Goal: Information Seeking & Learning: Find specific page/section

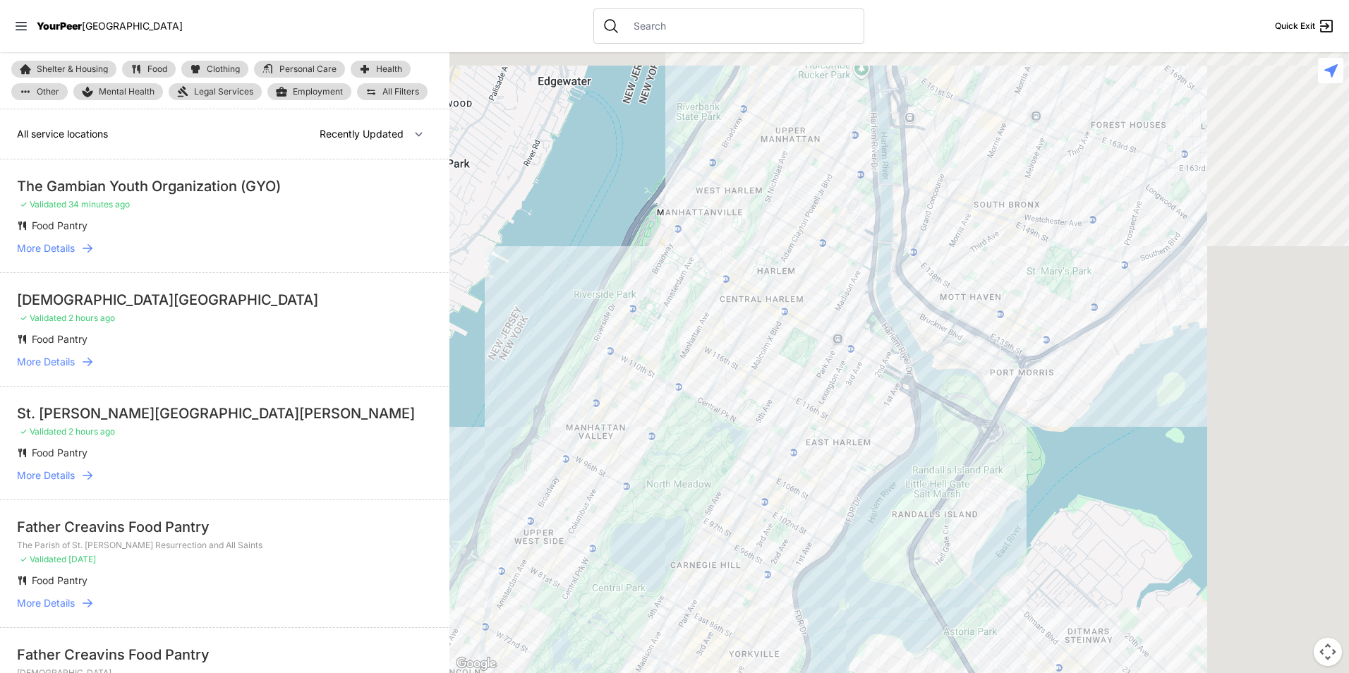
drag, startPoint x: 1195, startPoint y: 391, endPoint x: 868, endPoint y: 709, distance: 456.7
click at [868, 651] on html "View map Close panel YourPeer NYC Quick Exit Single Adult Families Soup Kitchen…" at bounding box center [674, 336] width 1349 height 673
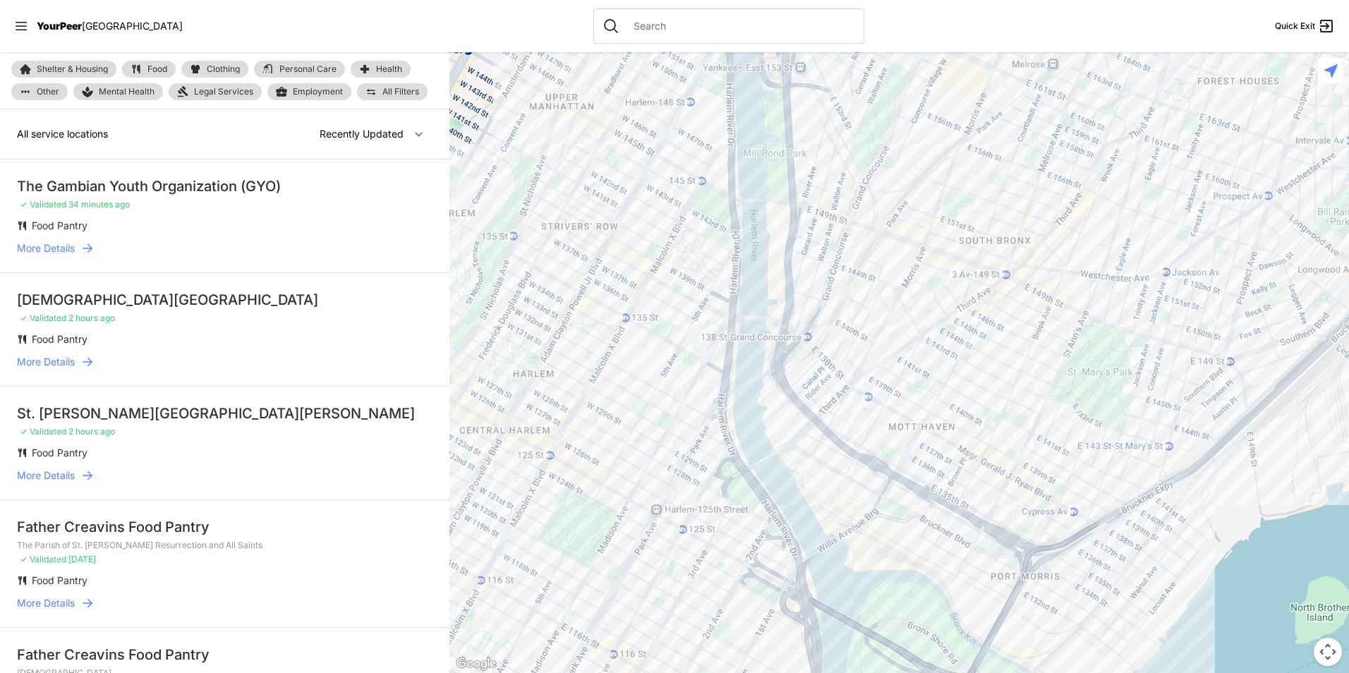
drag, startPoint x: 1117, startPoint y: 291, endPoint x: 975, endPoint y: 526, distance: 273.9
click at [975, 526] on div at bounding box center [900, 362] width 900 height 621
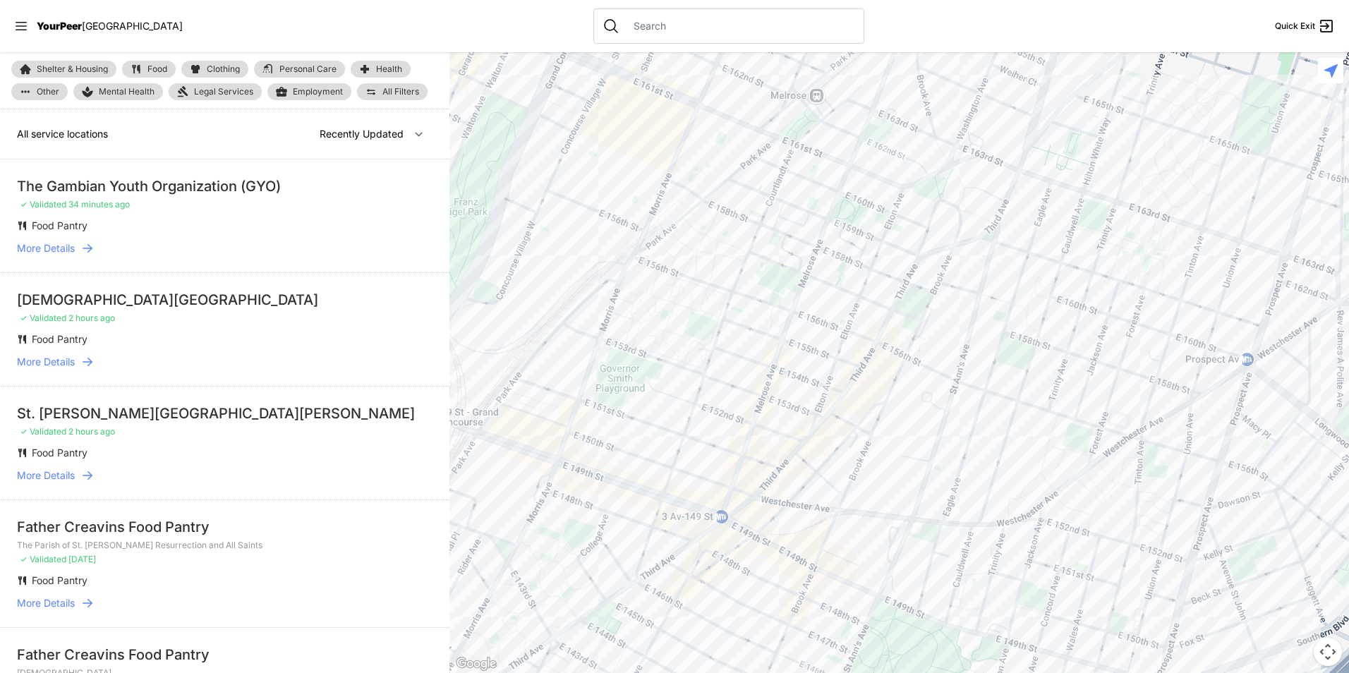
drag, startPoint x: 954, startPoint y: 562, endPoint x: 1053, endPoint y: 301, distance: 279.2
click at [1053, 304] on div at bounding box center [900, 362] width 900 height 621
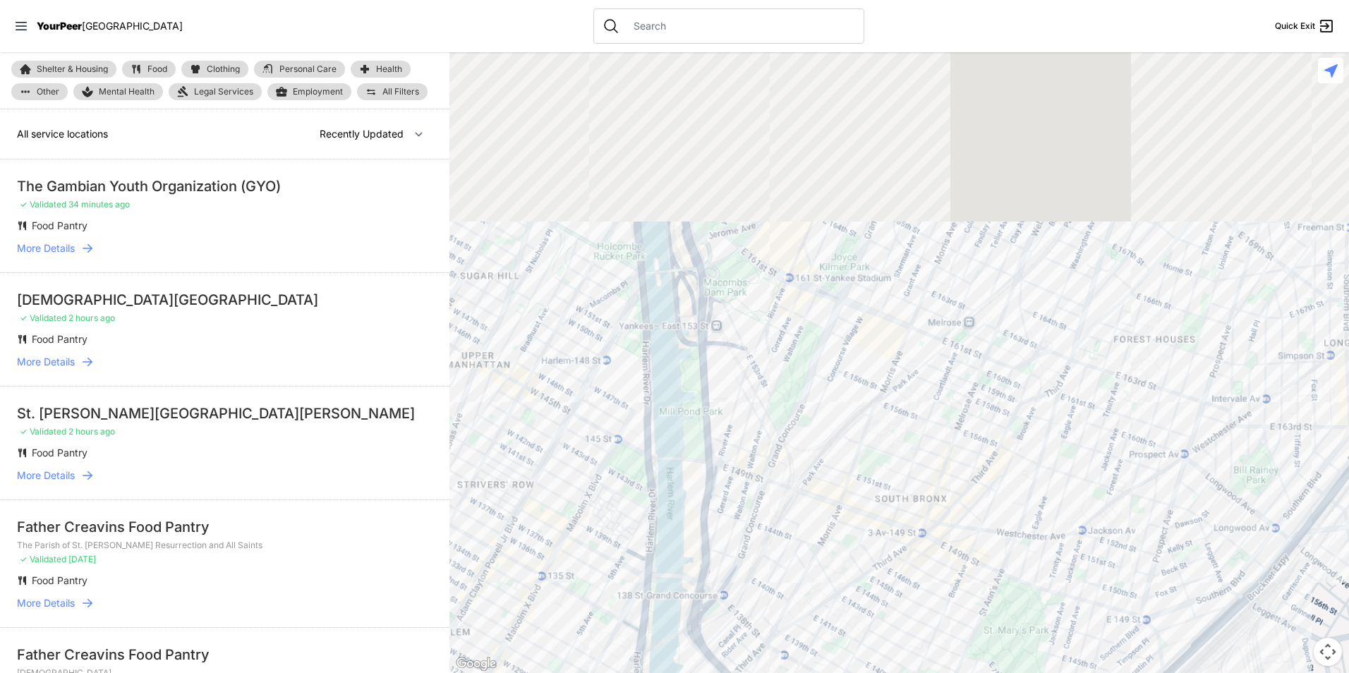
drag, startPoint x: 951, startPoint y: 313, endPoint x: 1064, endPoint y: 639, distance: 345.7
click at [1057, 651] on div at bounding box center [900, 362] width 900 height 621
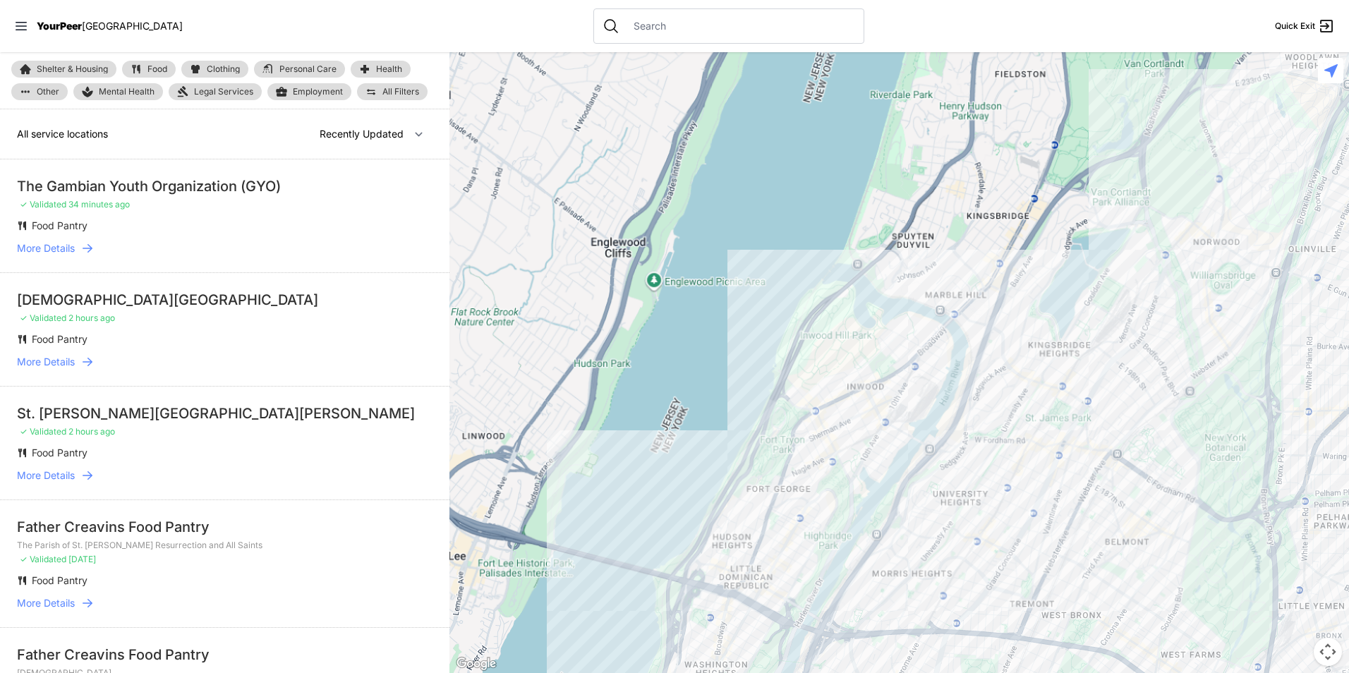
drag, startPoint x: 963, startPoint y: 430, endPoint x: 910, endPoint y: 178, distance: 258.3
click at [898, 209] on div at bounding box center [900, 362] width 900 height 621
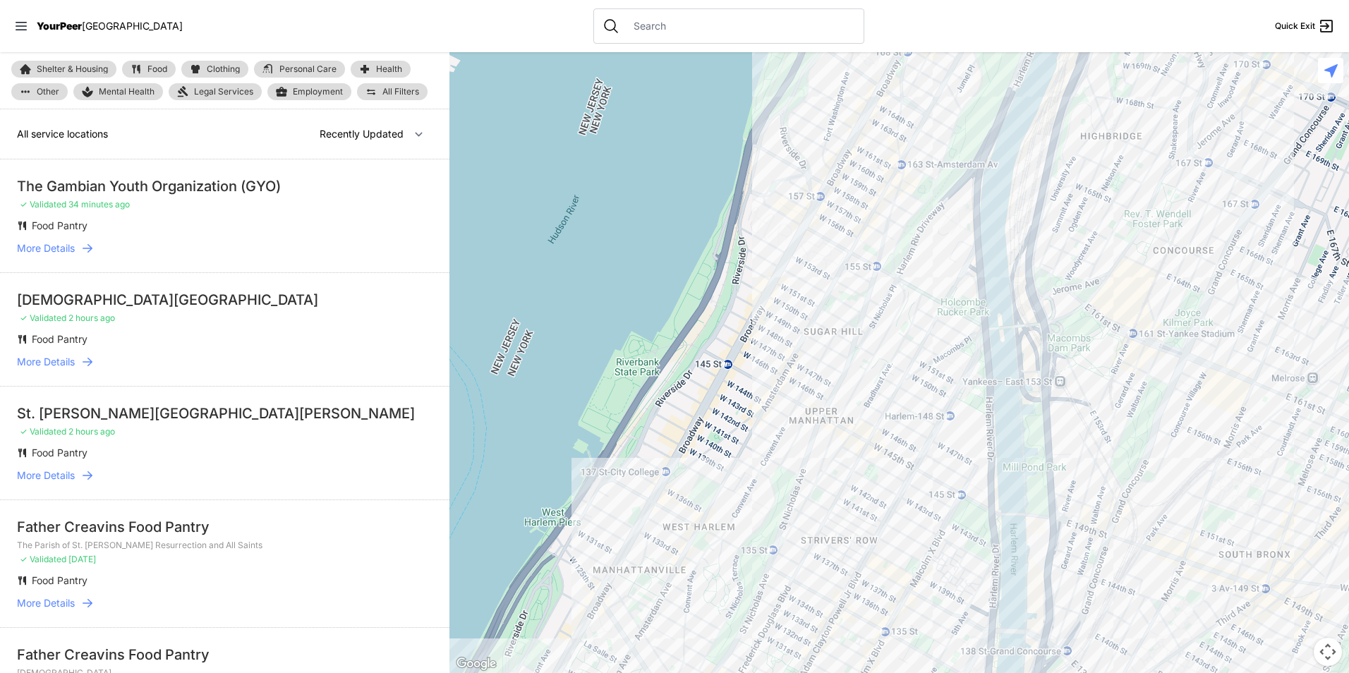
drag, startPoint x: 774, startPoint y: 551, endPoint x: 834, endPoint y: 422, distance: 142.4
click at [834, 422] on div at bounding box center [900, 362] width 900 height 621
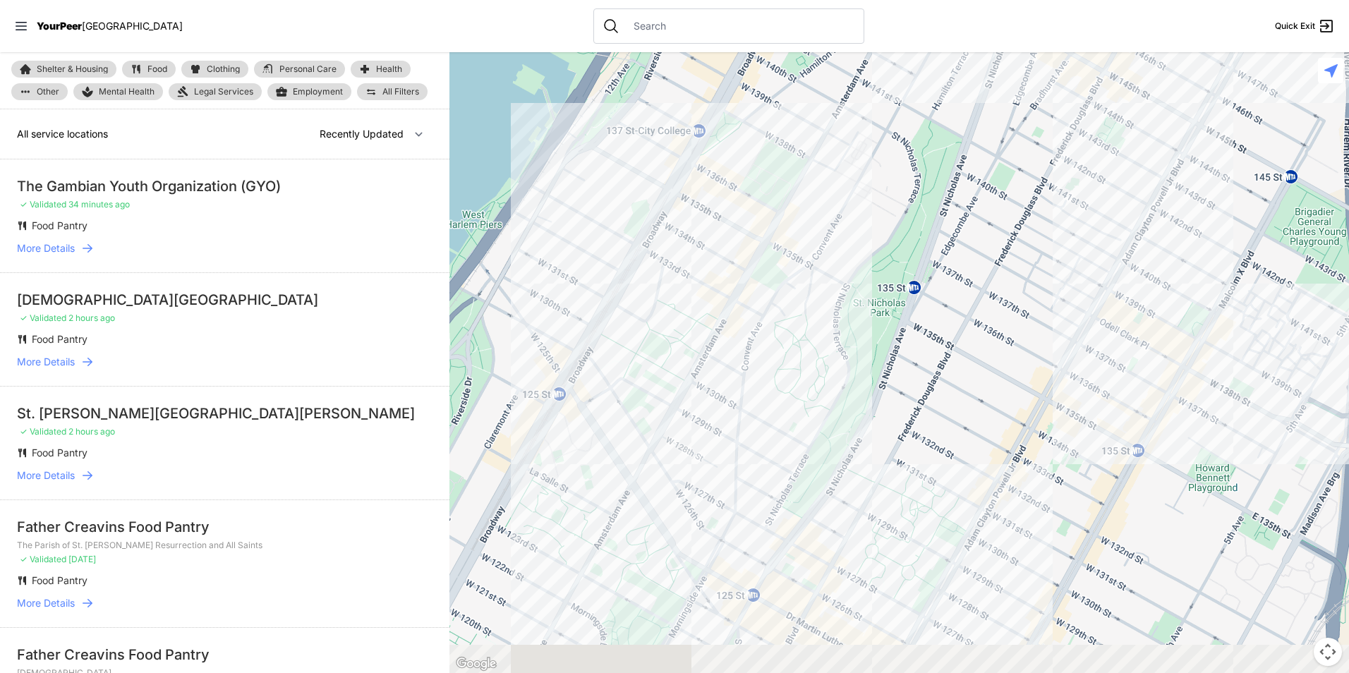
drag, startPoint x: 776, startPoint y: 570, endPoint x: 896, endPoint y: 243, distance: 347.2
click at [896, 243] on div at bounding box center [900, 362] width 900 height 621
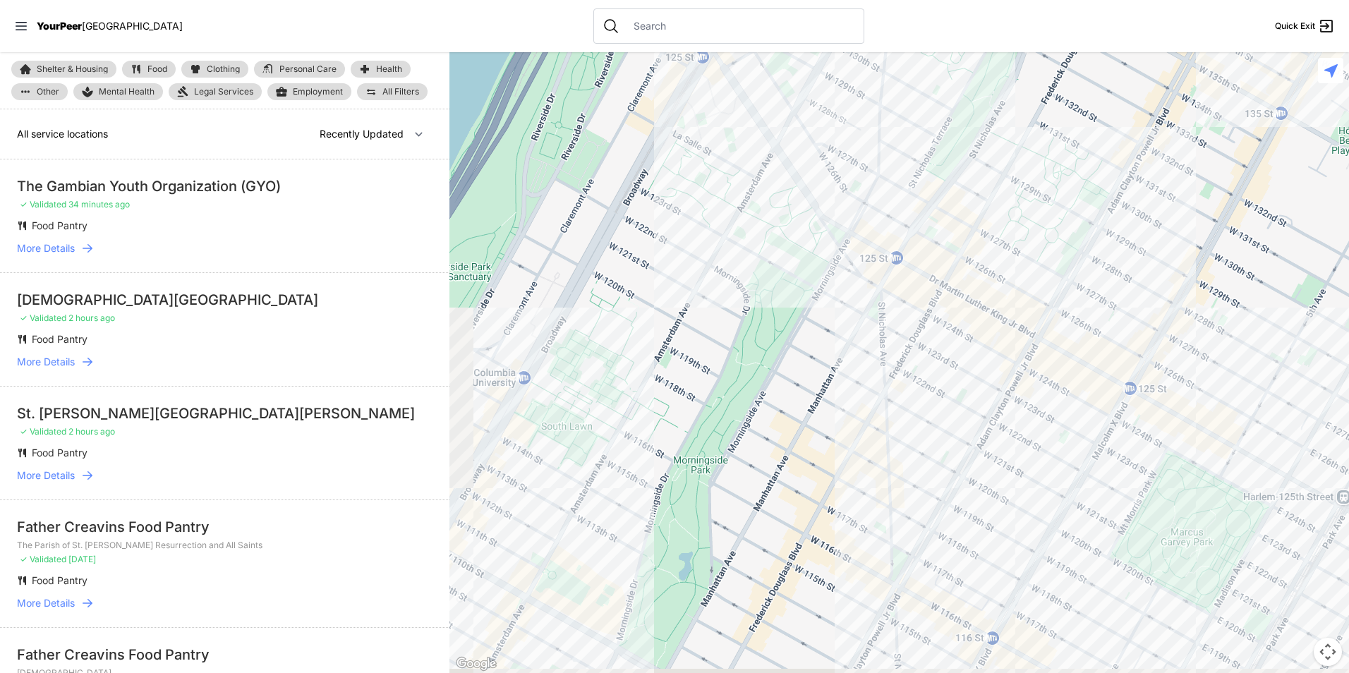
drag, startPoint x: 753, startPoint y: 622, endPoint x: 894, endPoint y: 275, distance: 374.8
click at [894, 275] on div at bounding box center [900, 362] width 900 height 621
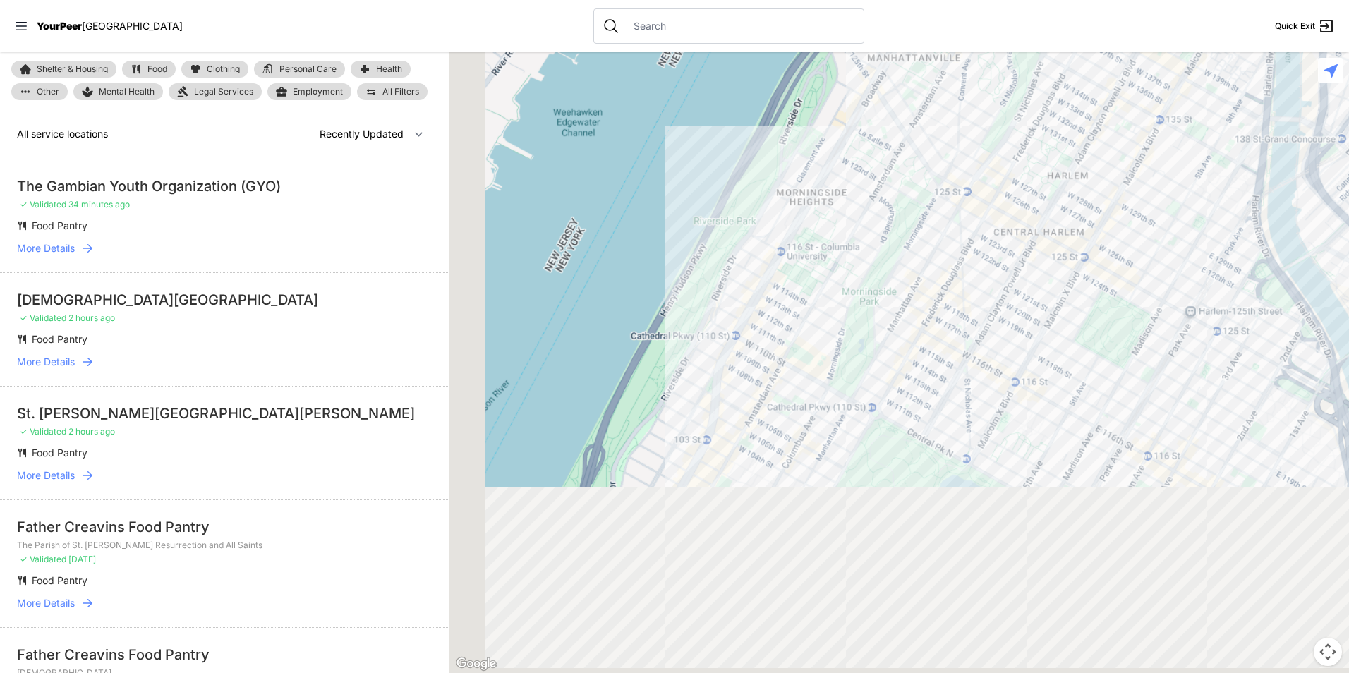
drag, startPoint x: 846, startPoint y: 287, endPoint x: 859, endPoint y: 75, distance: 212.8
click at [861, 84] on div at bounding box center [900, 362] width 900 height 621
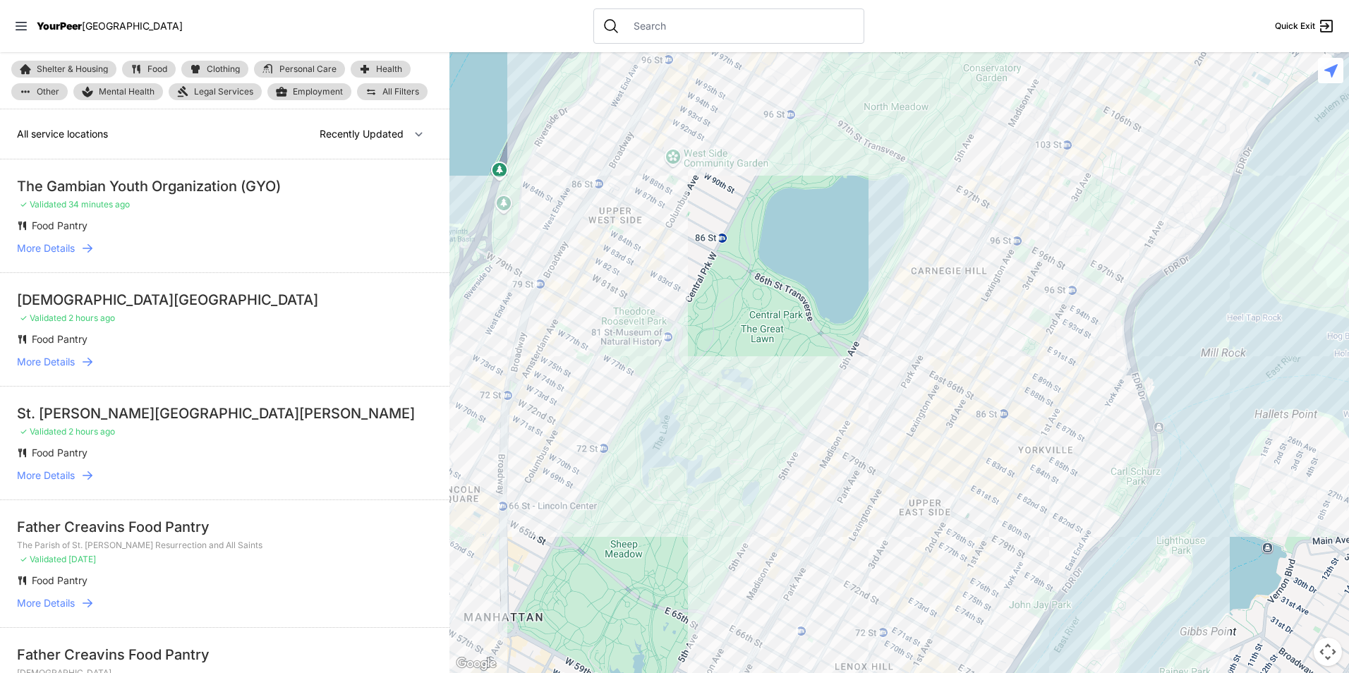
drag, startPoint x: 881, startPoint y: 98, endPoint x: 627, endPoint y: 551, distance: 519.4
click at [627, 551] on div at bounding box center [900, 362] width 900 height 621
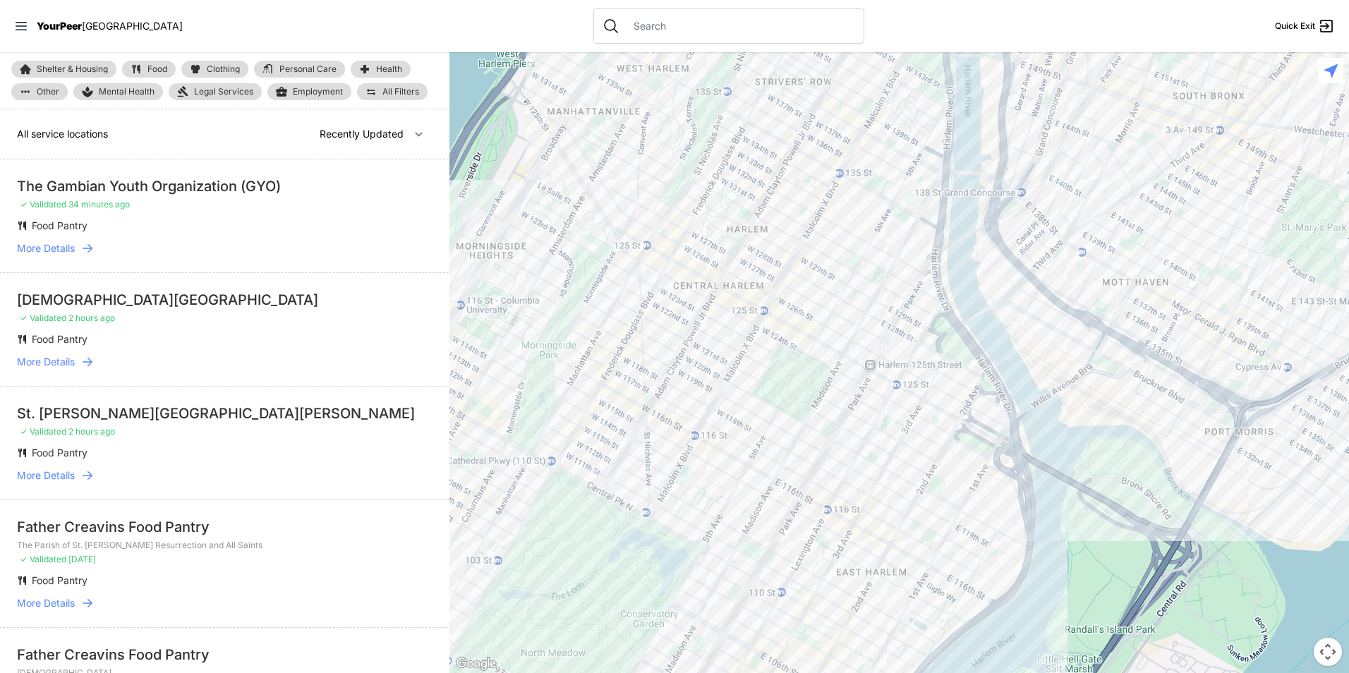
drag, startPoint x: 644, startPoint y: 529, endPoint x: 769, endPoint y: 248, distance: 307.0
click at [769, 248] on div at bounding box center [900, 362] width 900 height 621
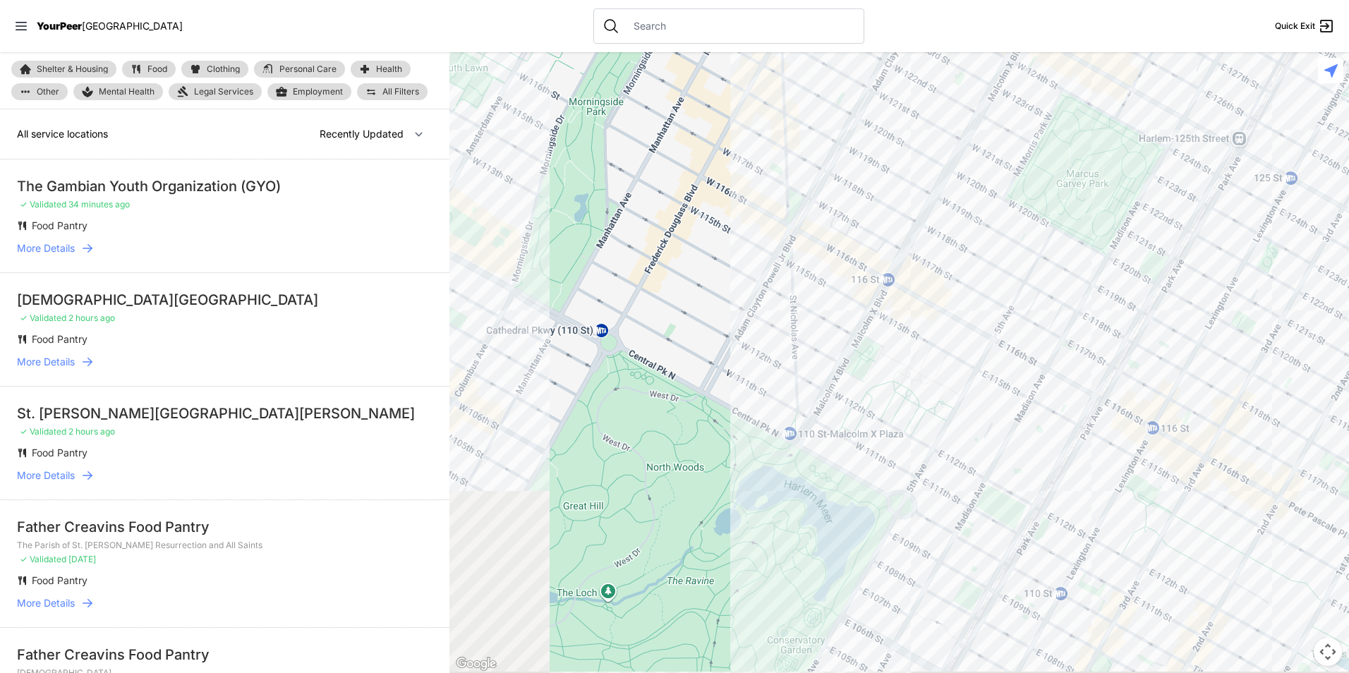
drag, startPoint x: 690, startPoint y: 468, endPoint x: 873, endPoint y: 375, distance: 204.8
click at [873, 375] on div at bounding box center [900, 362] width 900 height 621
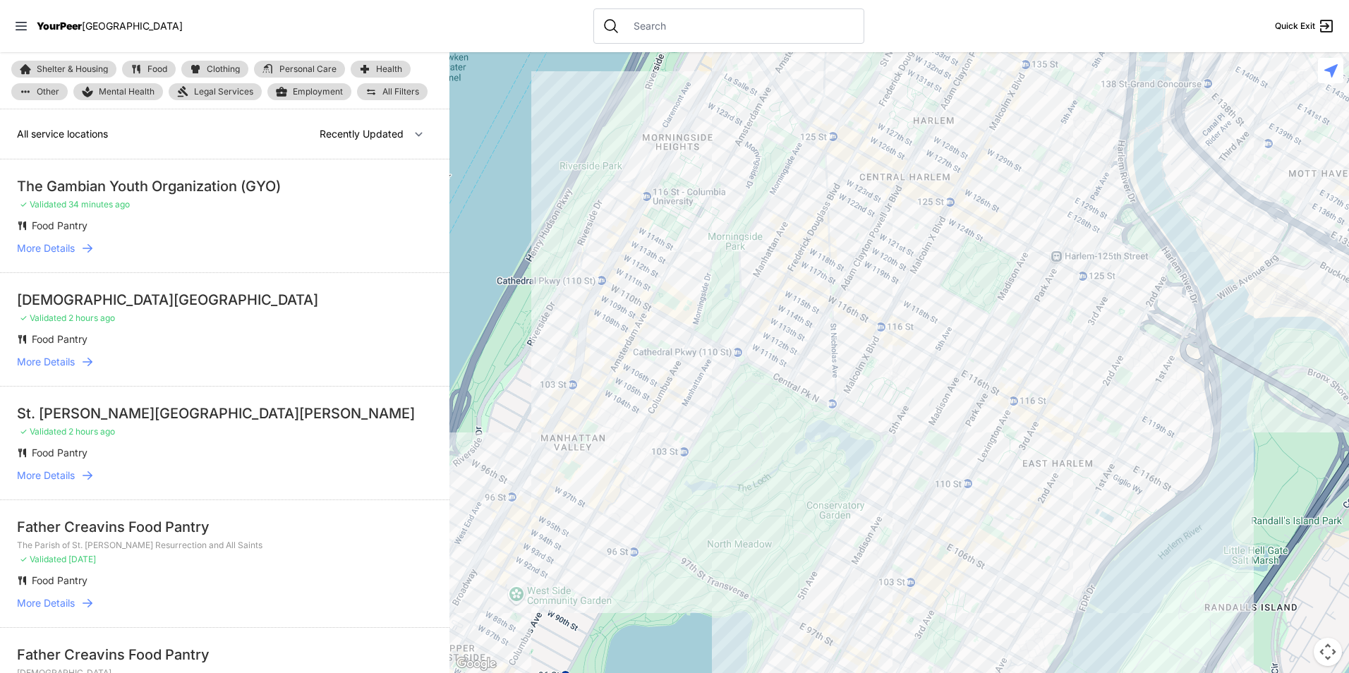
click at [155, 69] on span "Food" at bounding box center [157, 69] width 20 height 8
select select "recentlyUpdated"
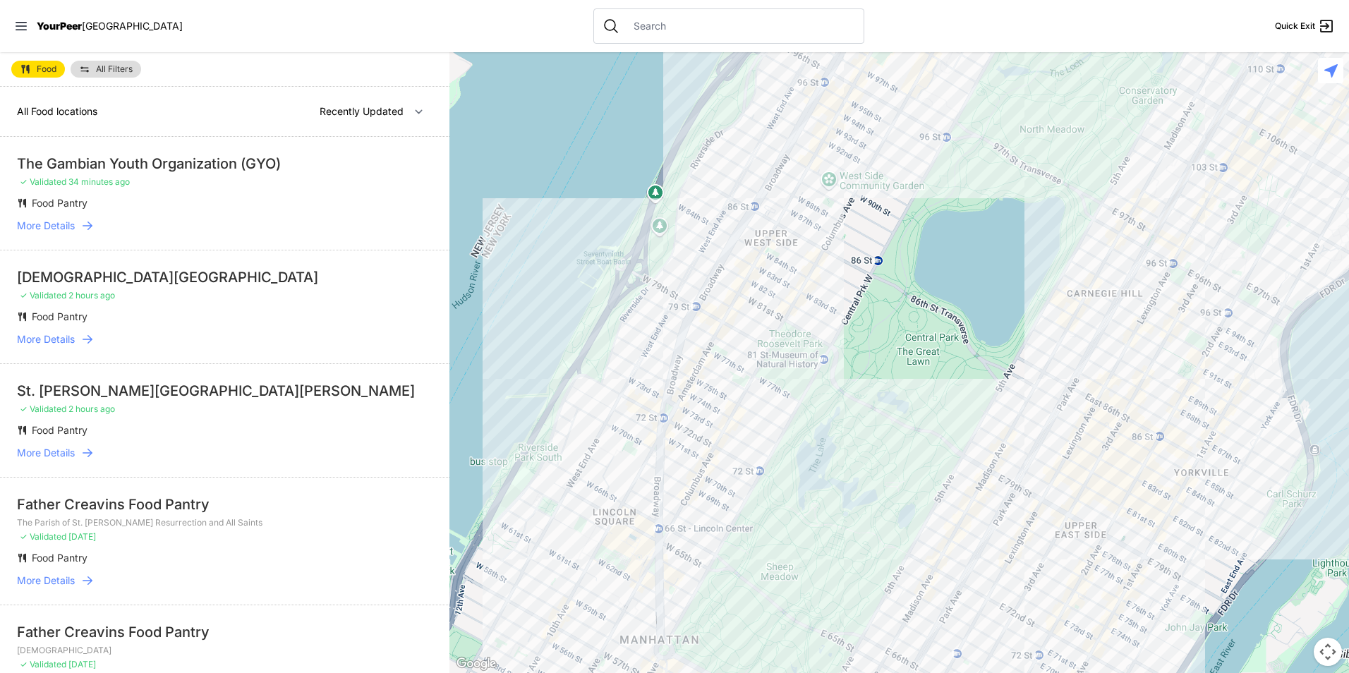
click at [114, 70] on span "All Filters" at bounding box center [114, 69] width 37 height 8
click at [116, 62] on link "All Filters" at bounding box center [106, 69] width 71 height 17
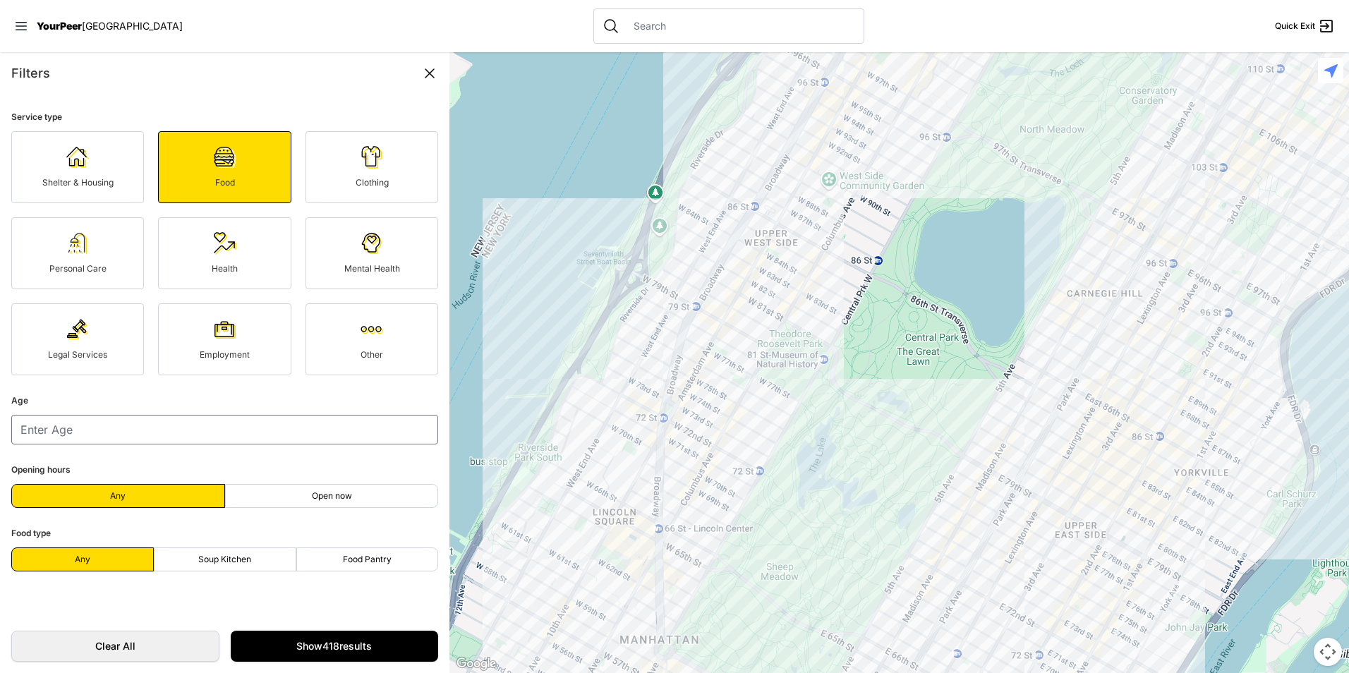
click at [243, 550] on label "Soup Kitchen" at bounding box center [225, 560] width 143 height 24
click at [225, 560] on input "Soup Kitchen" at bounding box center [224, 560] width 1 height 1
radio input "true"
select select "recentlyUpdated"
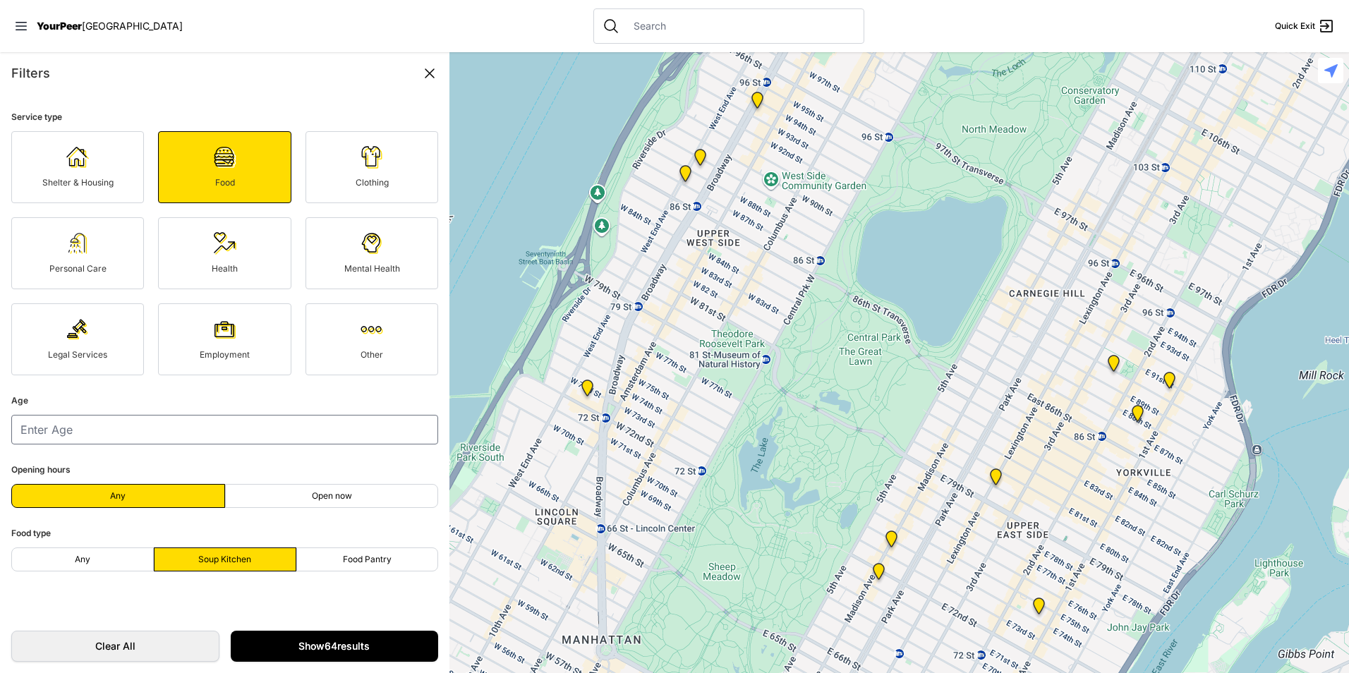
click at [291, 634] on link "Show 64 results" at bounding box center [335, 646] width 208 height 31
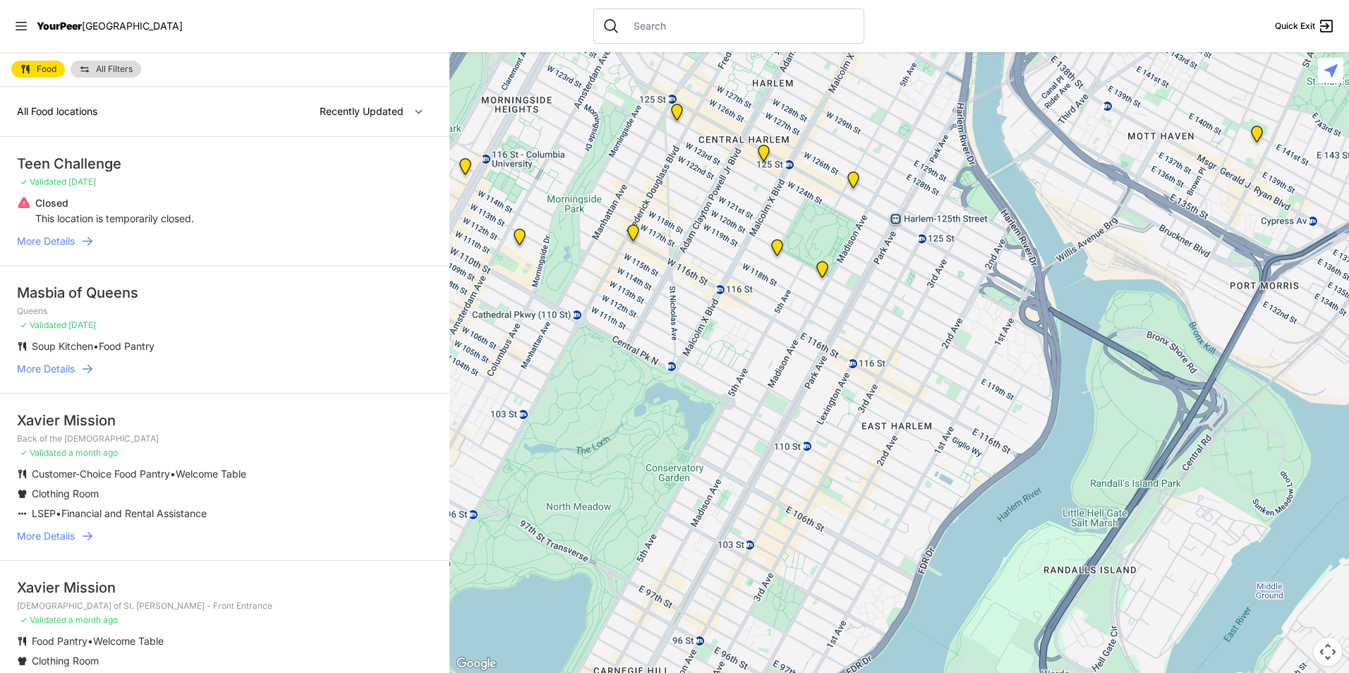
drag, startPoint x: 466, startPoint y: 709, endPoint x: 831, endPoint y: 308, distance: 542.5
click at [547, 623] on div at bounding box center [900, 362] width 900 height 621
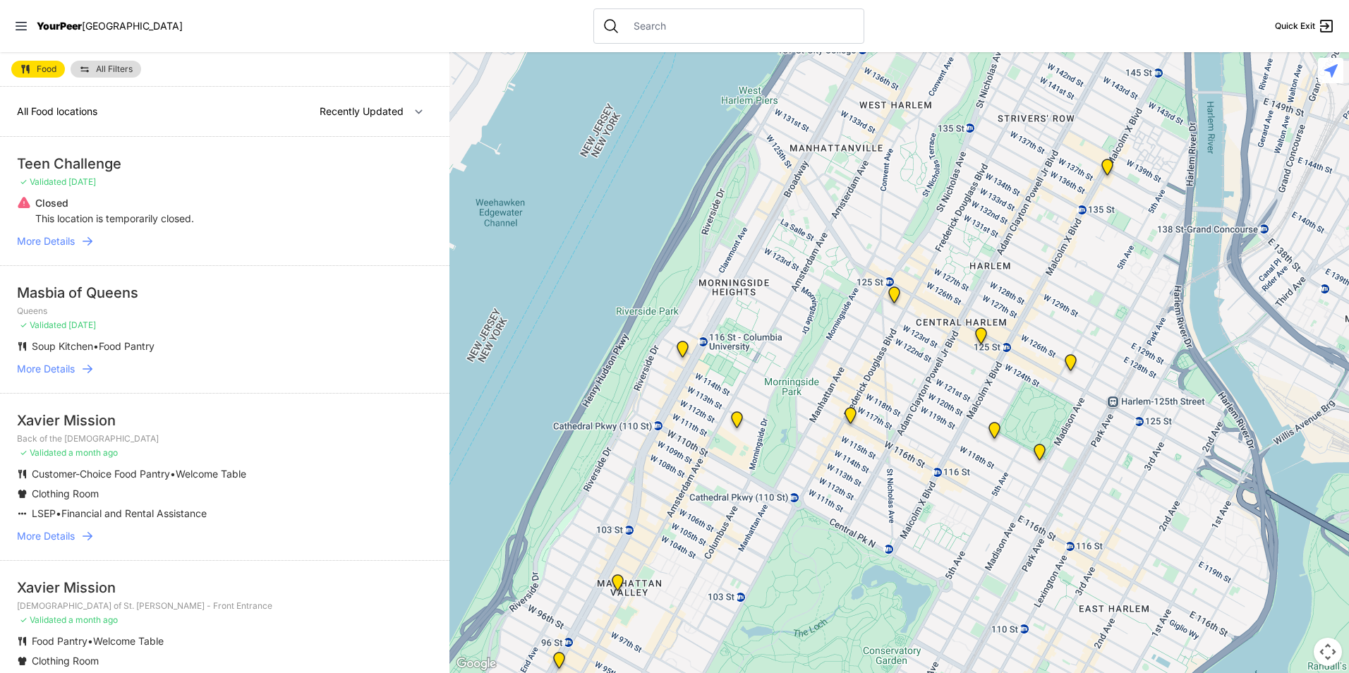
drag, startPoint x: 1229, startPoint y: 200, endPoint x: 845, endPoint y: 526, distance: 504.7
click at [845, 526] on div at bounding box center [900, 362] width 900 height 621
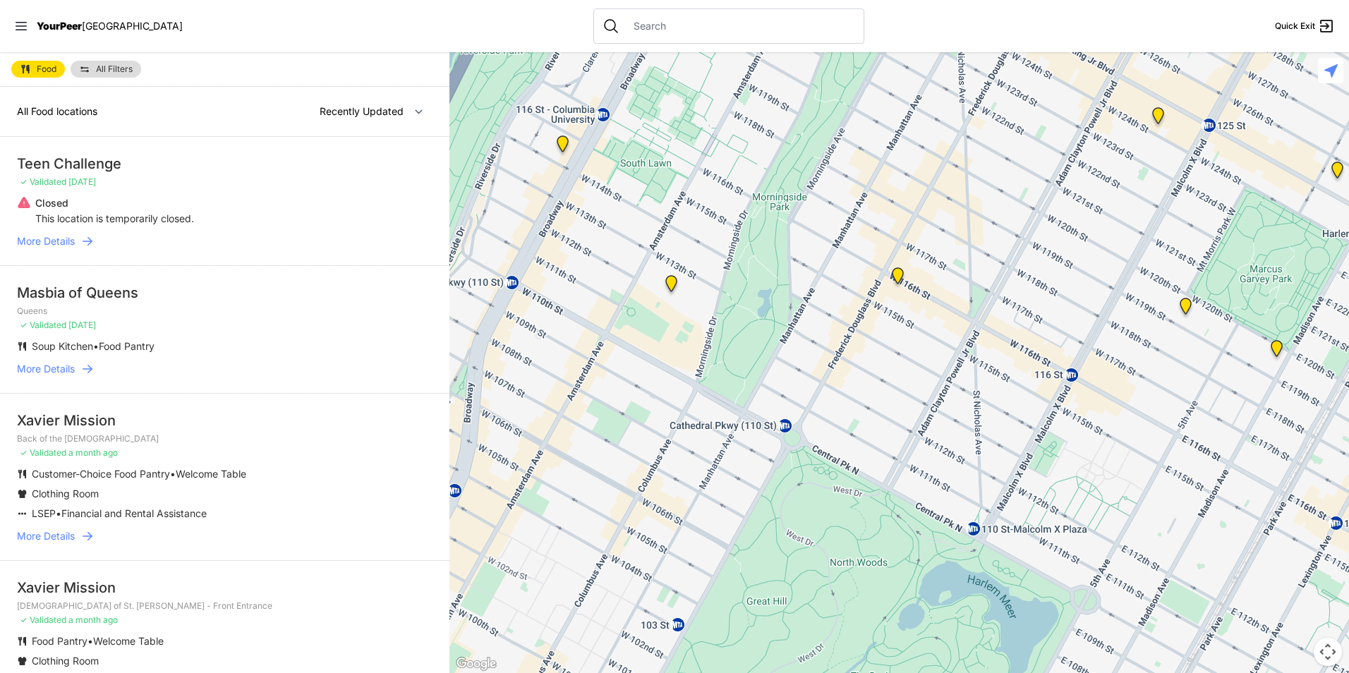
click at [898, 277] on img "Harlem" at bounding box center [898, 279] width 29 height 34
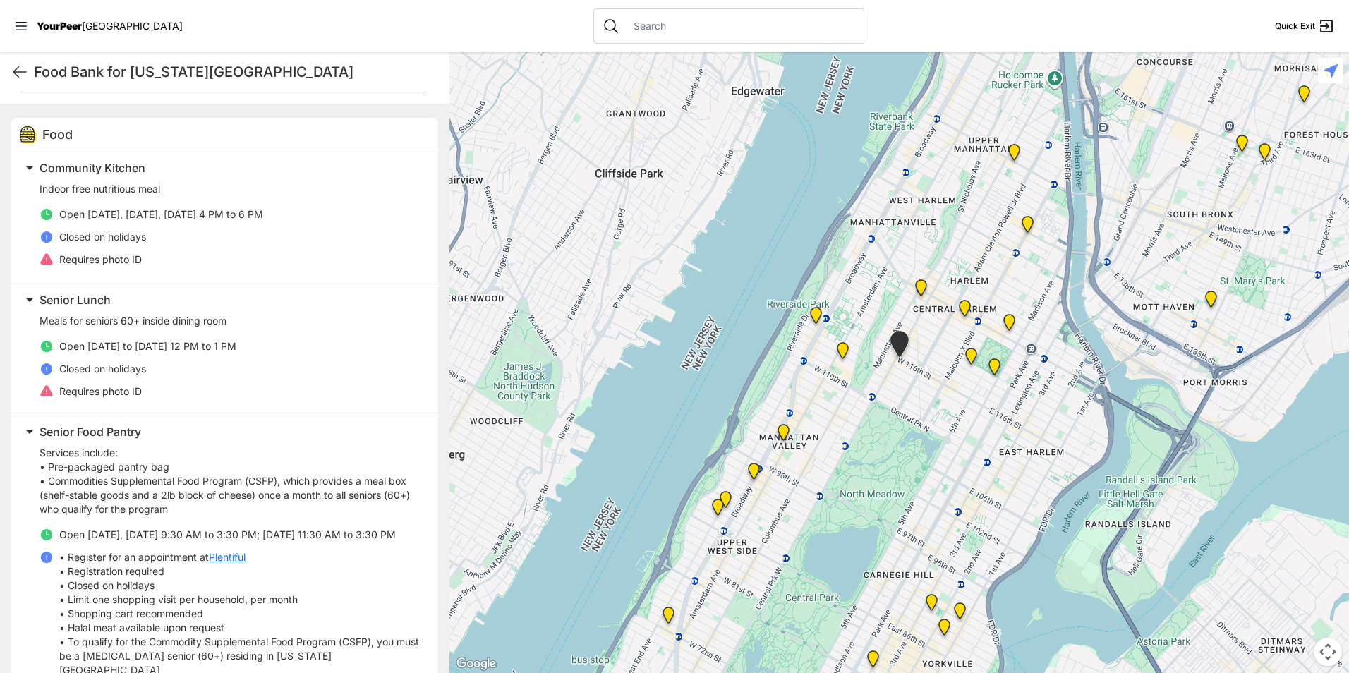
scroll to position [423, 0]
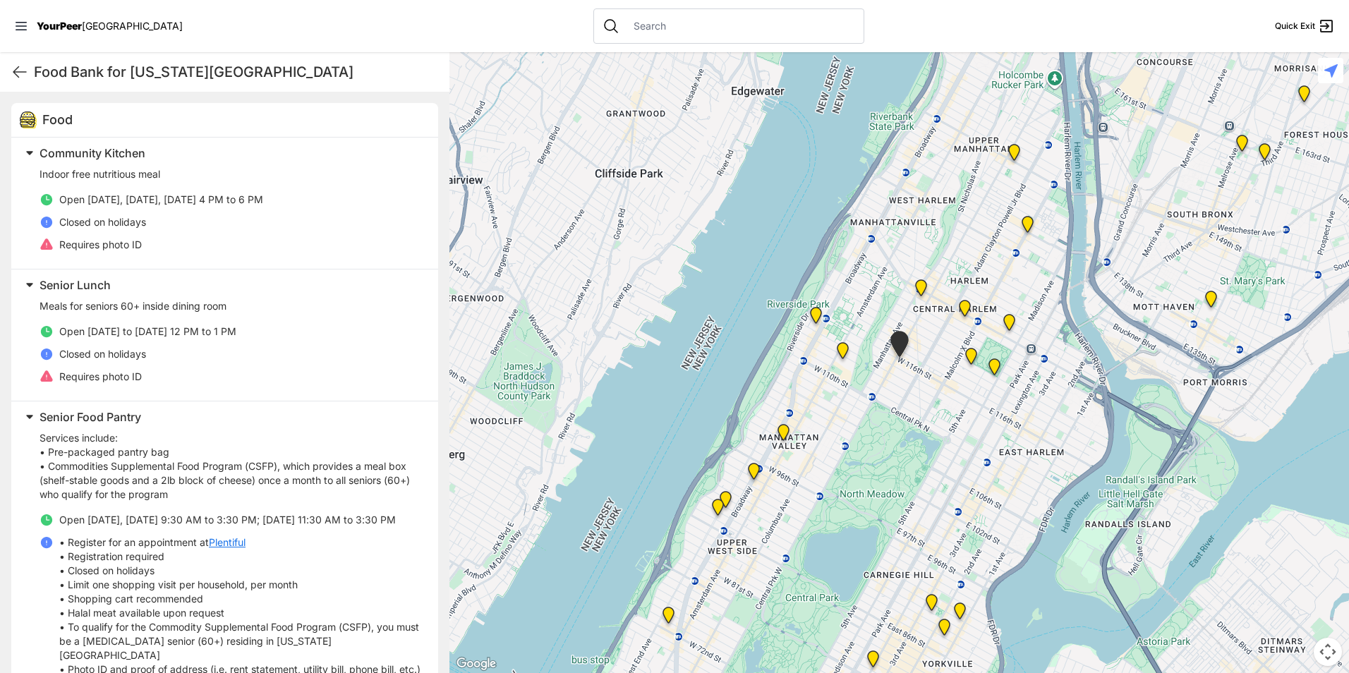
click at [139, 423] on span "Senior Food Pantry" at bounding box center [91, 417] width 102 height 14
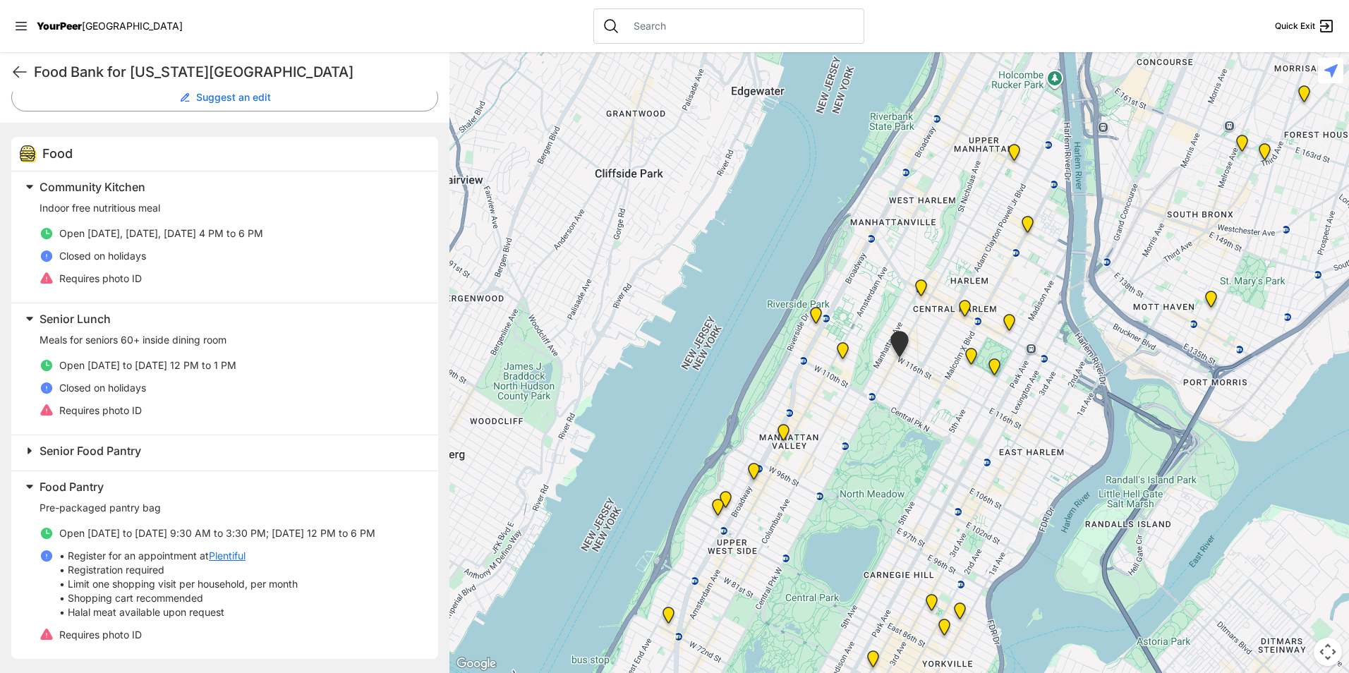
click at [66, 489] on span "Food Pantry" at bounding box center [72, 487] width 64 height 14
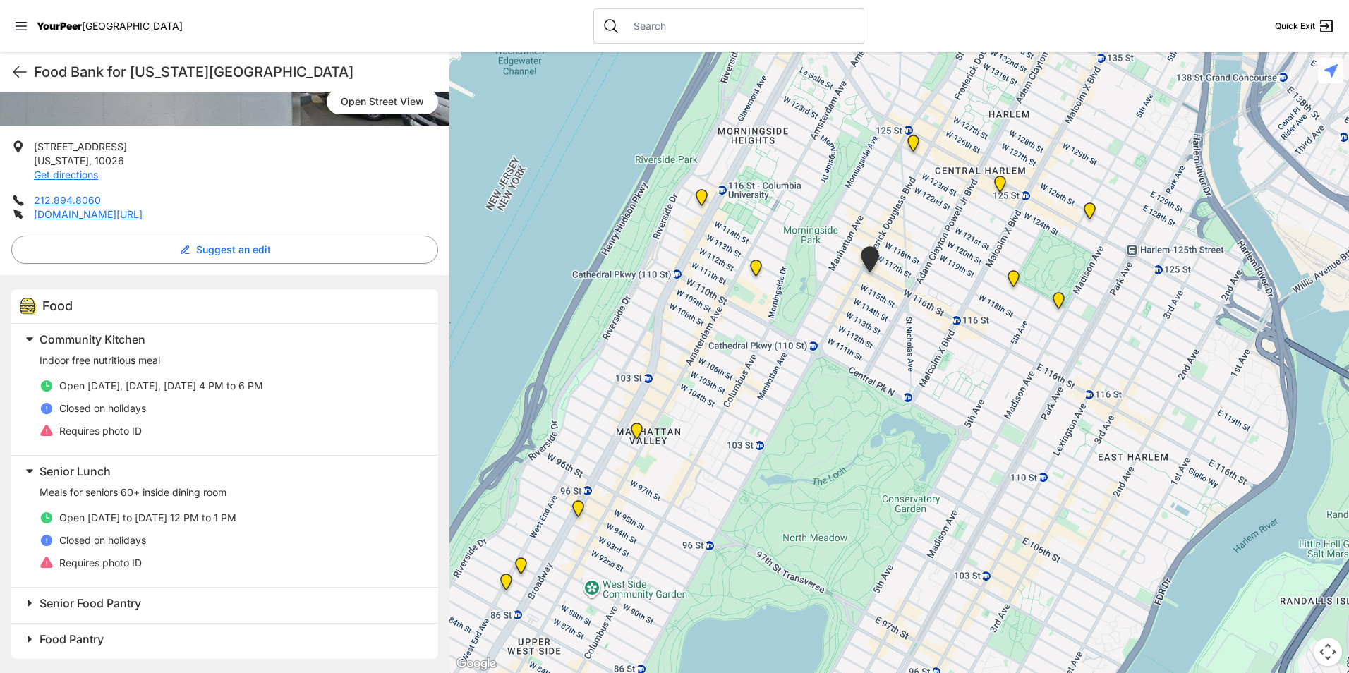
click at [1012, 280] on img at bounding box center [1013, 282] width 29 height 34
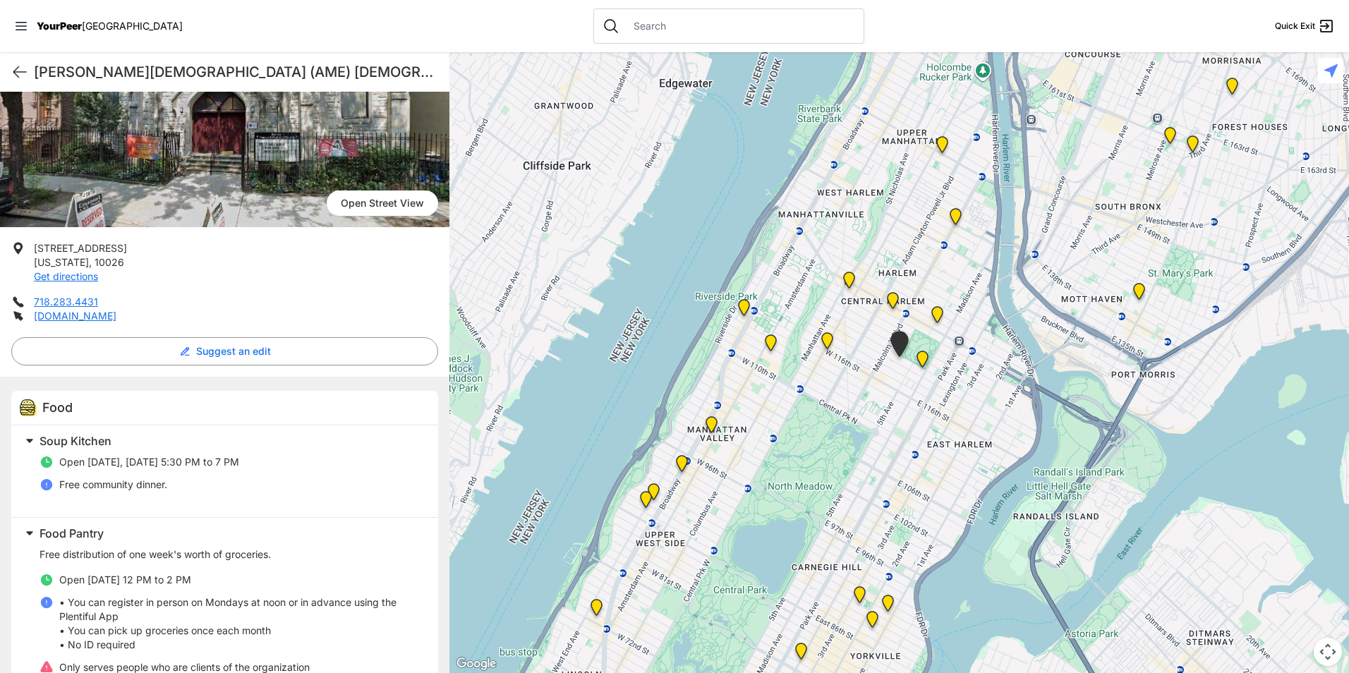
click at [164, 525] on h2 "Food Pantry" at bounding box center [231, 533] width 382 height 17
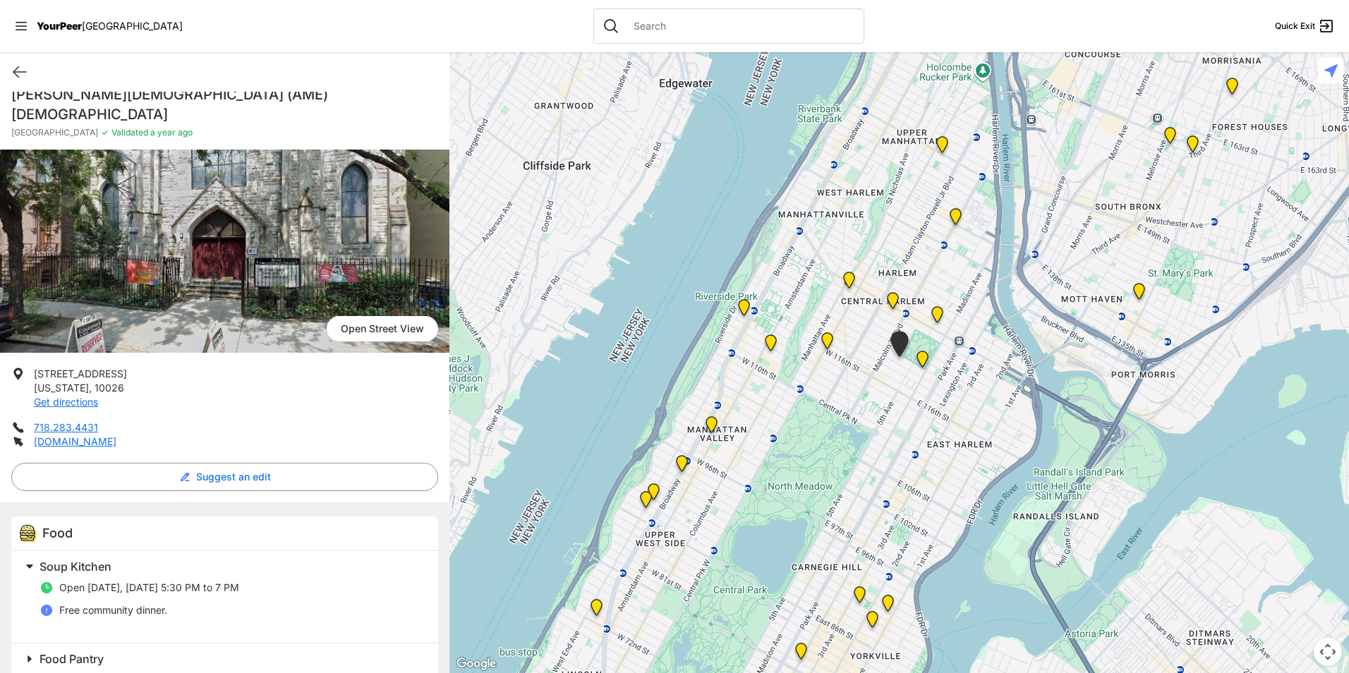
click at [917, 359] on img at bounding box center [922, 362] width 29 height 34
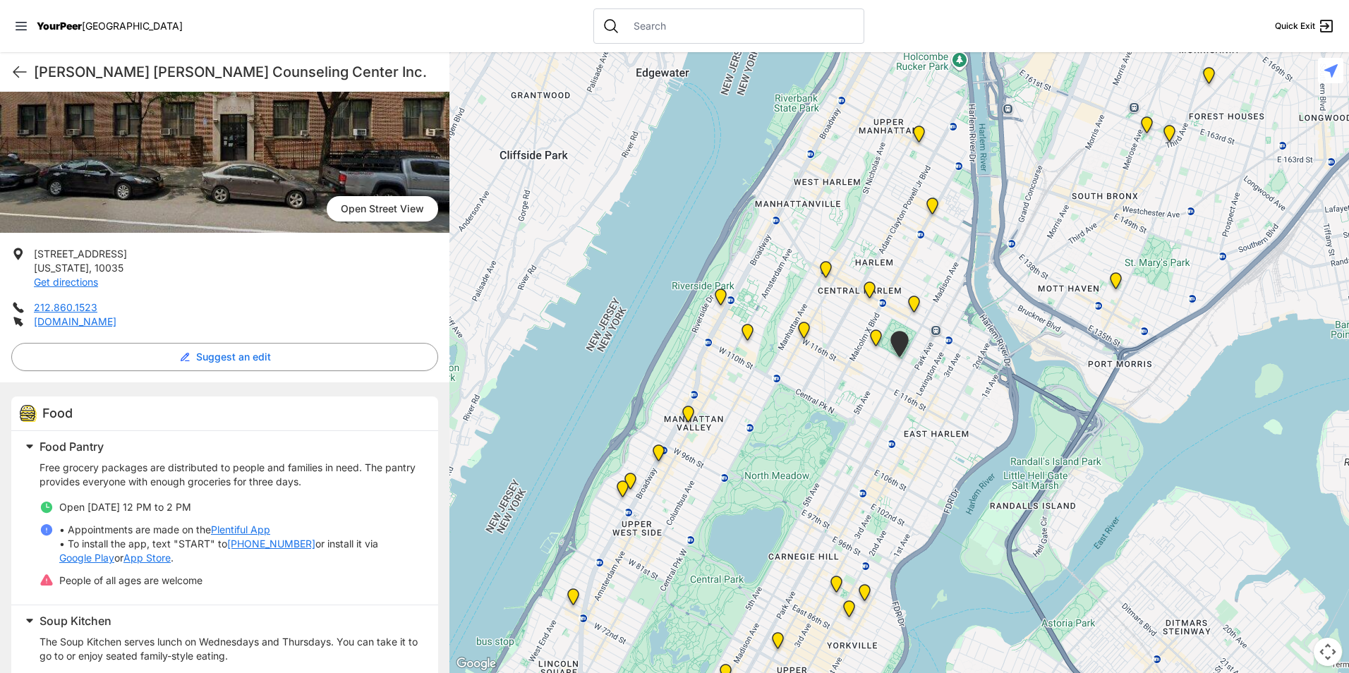
scroll to position [141, 0]
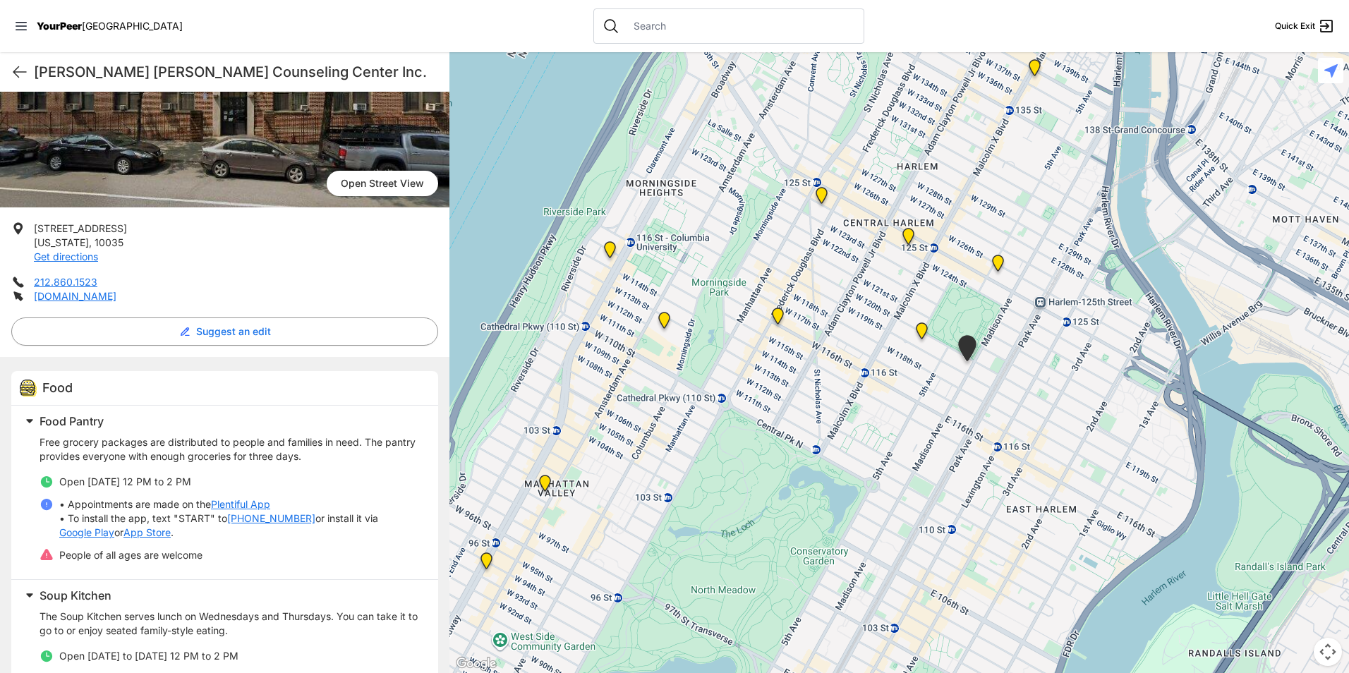
click at [908, 239] on img "Willis Green Jr. Adult Healthcare Center" at bounding box center [908, 239] width 29 height 34
click at [819, 198] on img at bounding box center [821, 198] width 29 height 34
click at [823, 200] on img at bounding box center [821, 198] width 29 height 34
click at [820, 193] on img at bounding box center [821, 198] width 29 height 34
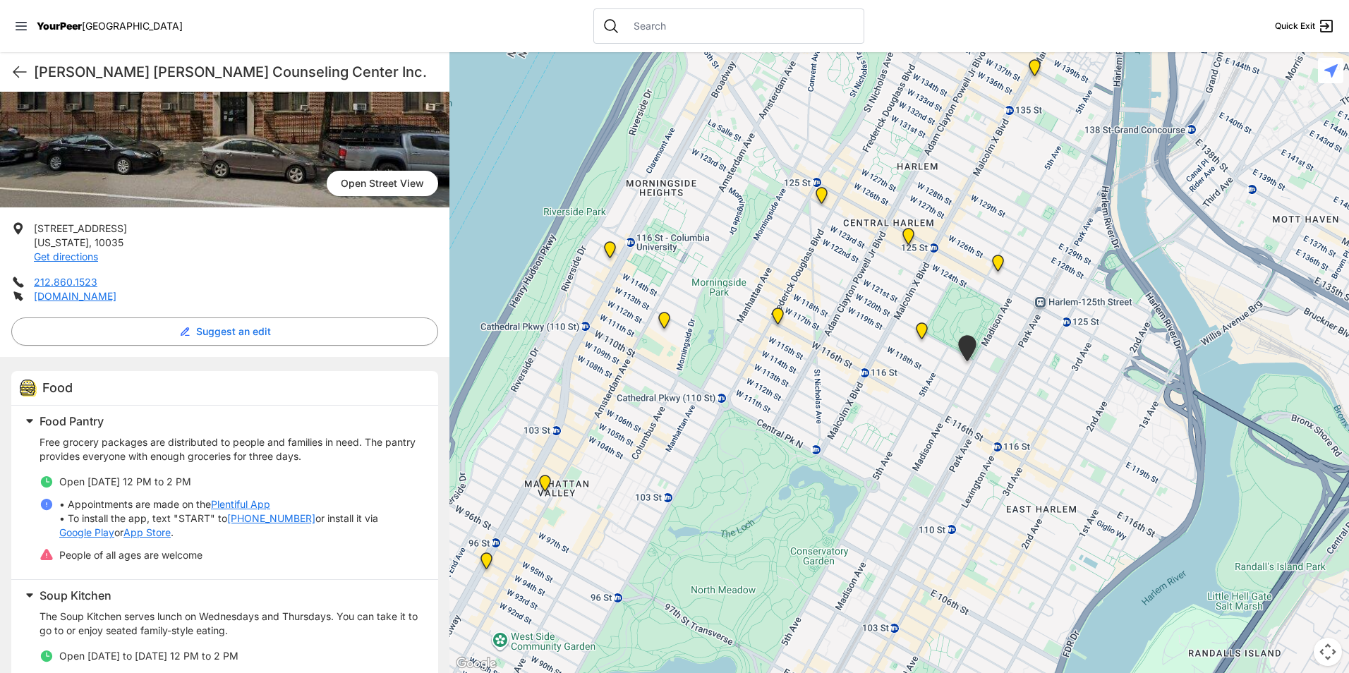
click at [820, 193] on img at bounding box center [821, 198] width 29 height 34
click at [821, 193] on img at bounding box center [821, 198] width 29 height 34
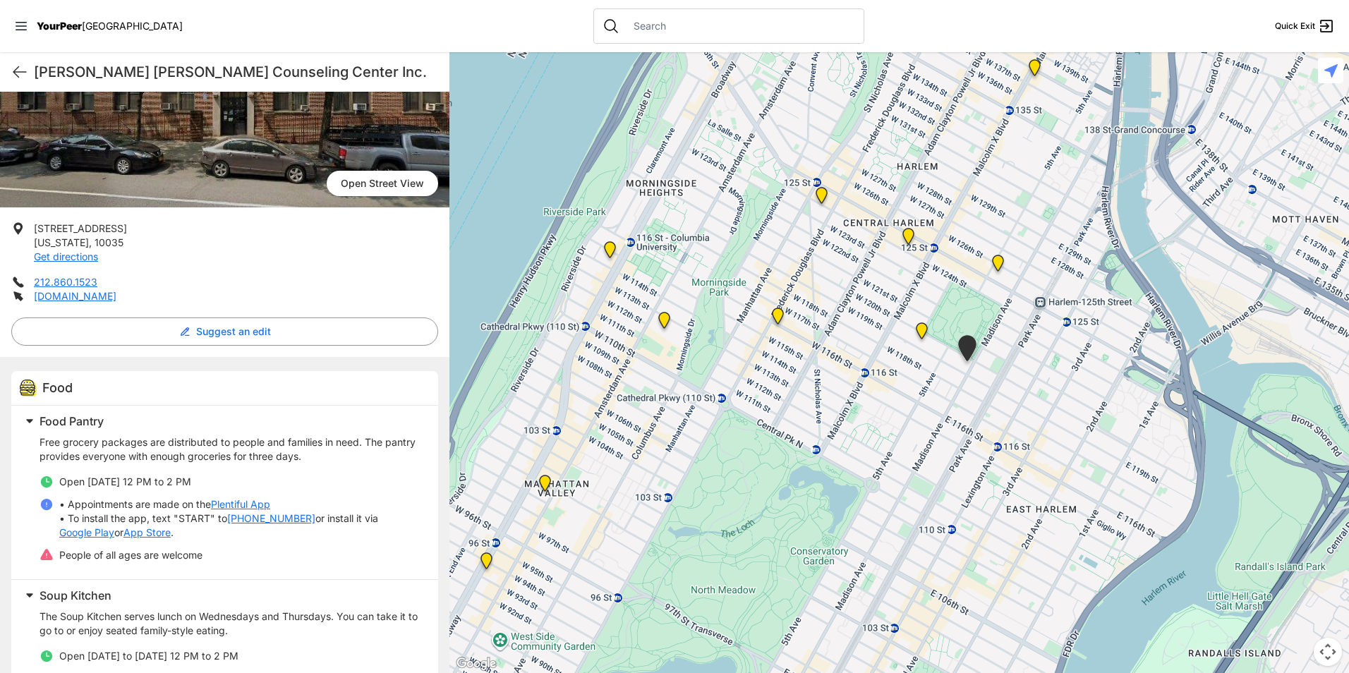
click at [823, 195] on img at bounding box center [821, 198] width 29 height 34
click at [12, 68] on icon at bounding box center [19, 72] width 17 height 17
click at [17, 69] on icon at bounding box center [19, 72] width 17 height 17
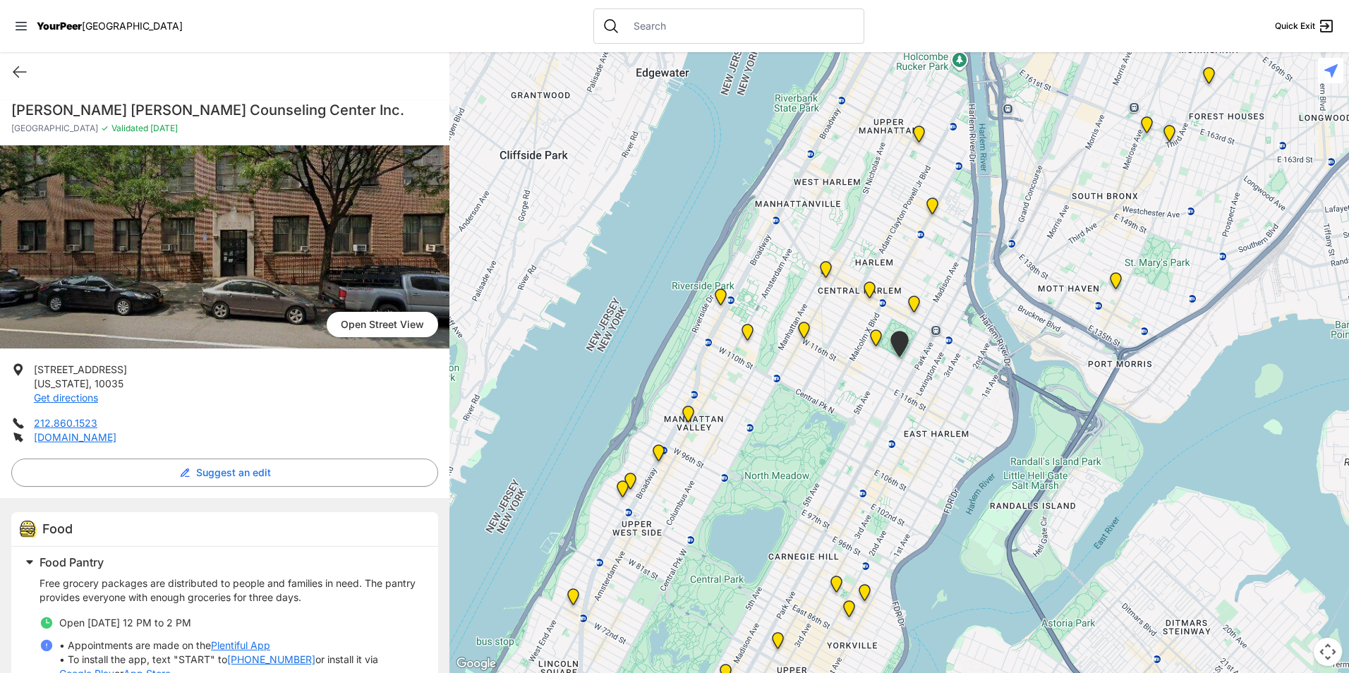
click at [798, 334] on img "Harlem" at bounding box center [804, 333] width 29 height 34
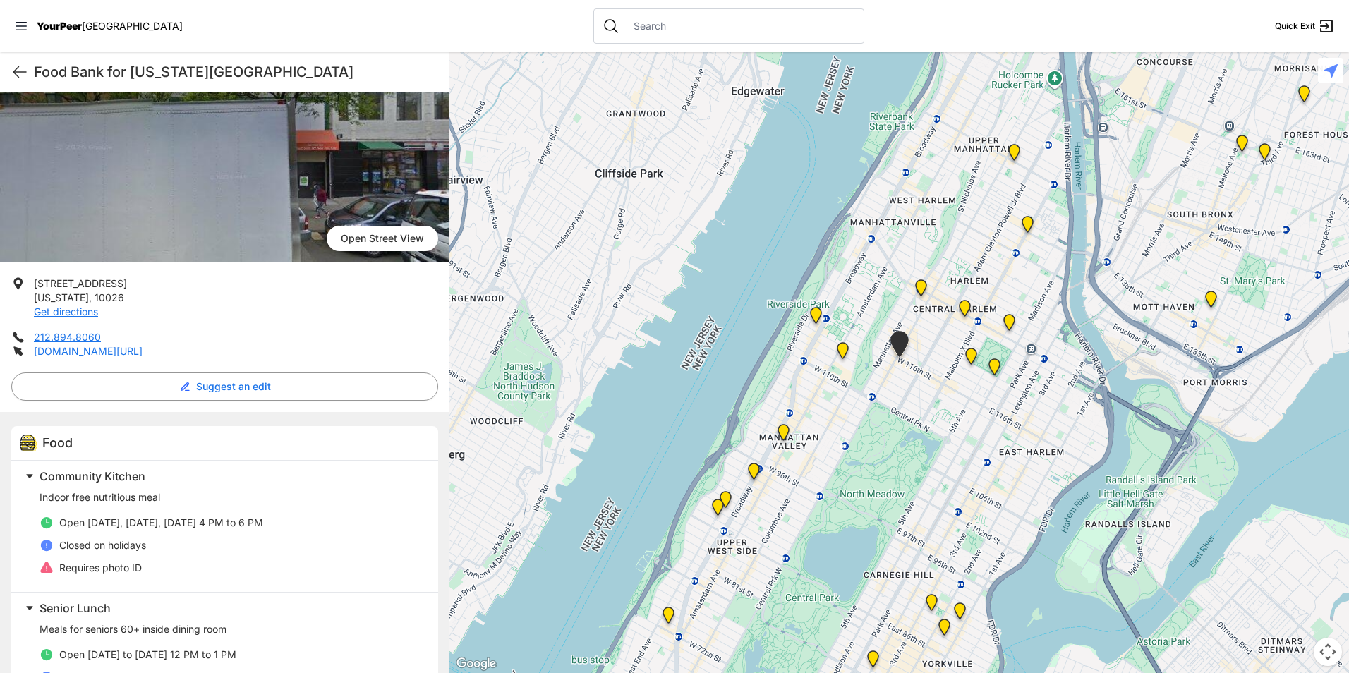
scroll to position [212, 0]
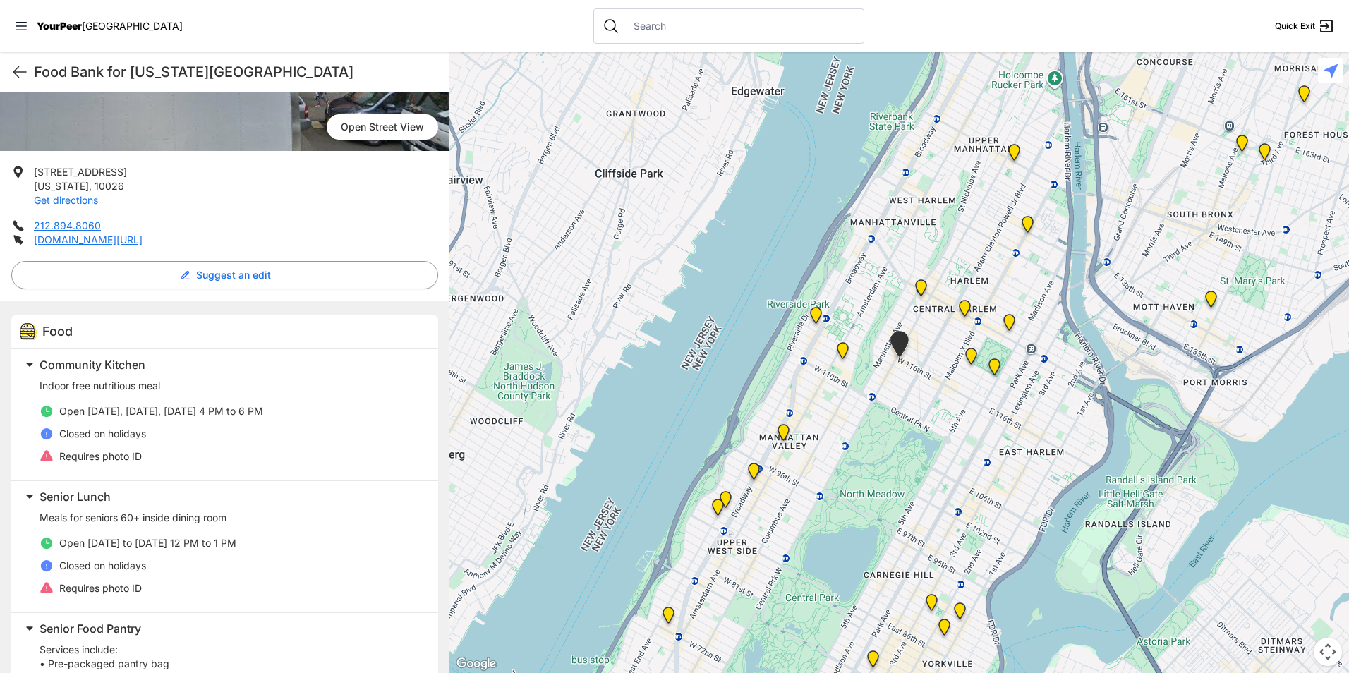
click at [107, 492] on span "Senior Lunch" at bounding box center [75, 497] width 71 height 14
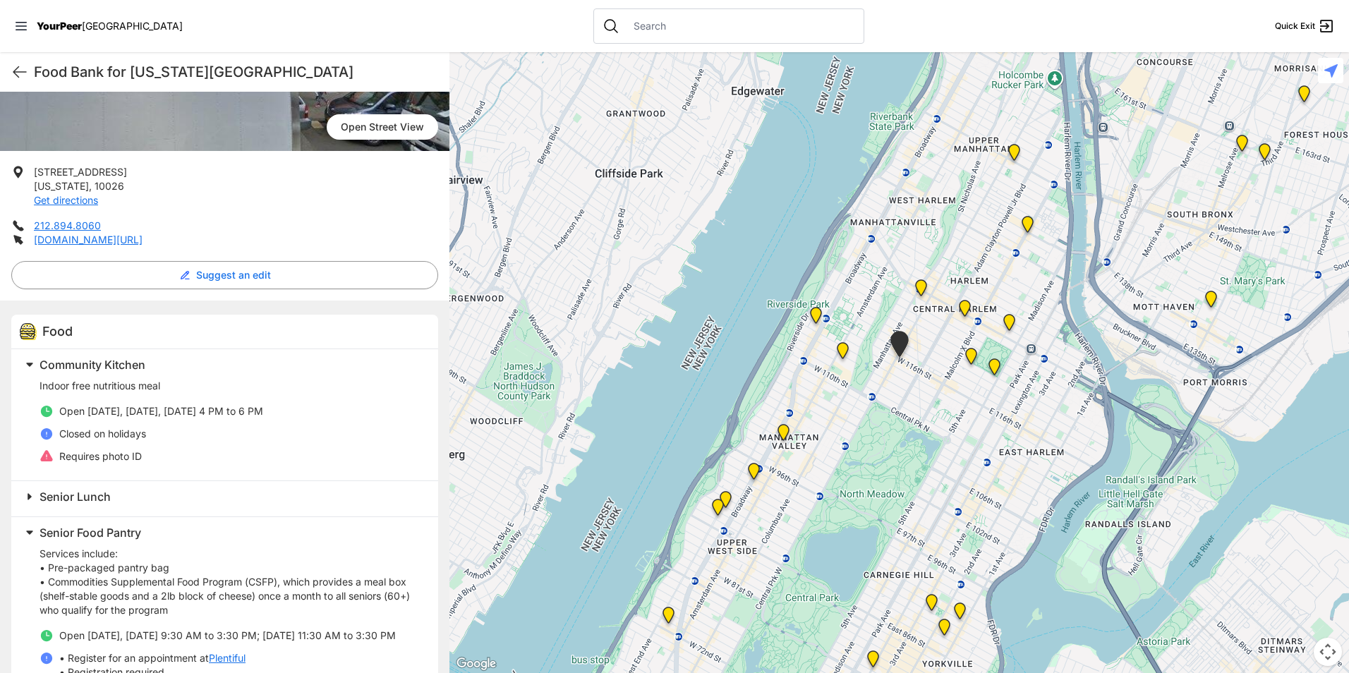
click at [98, 534] on span "Senior Food Pantry" at bounding box center [91, 533] width 102 height 14
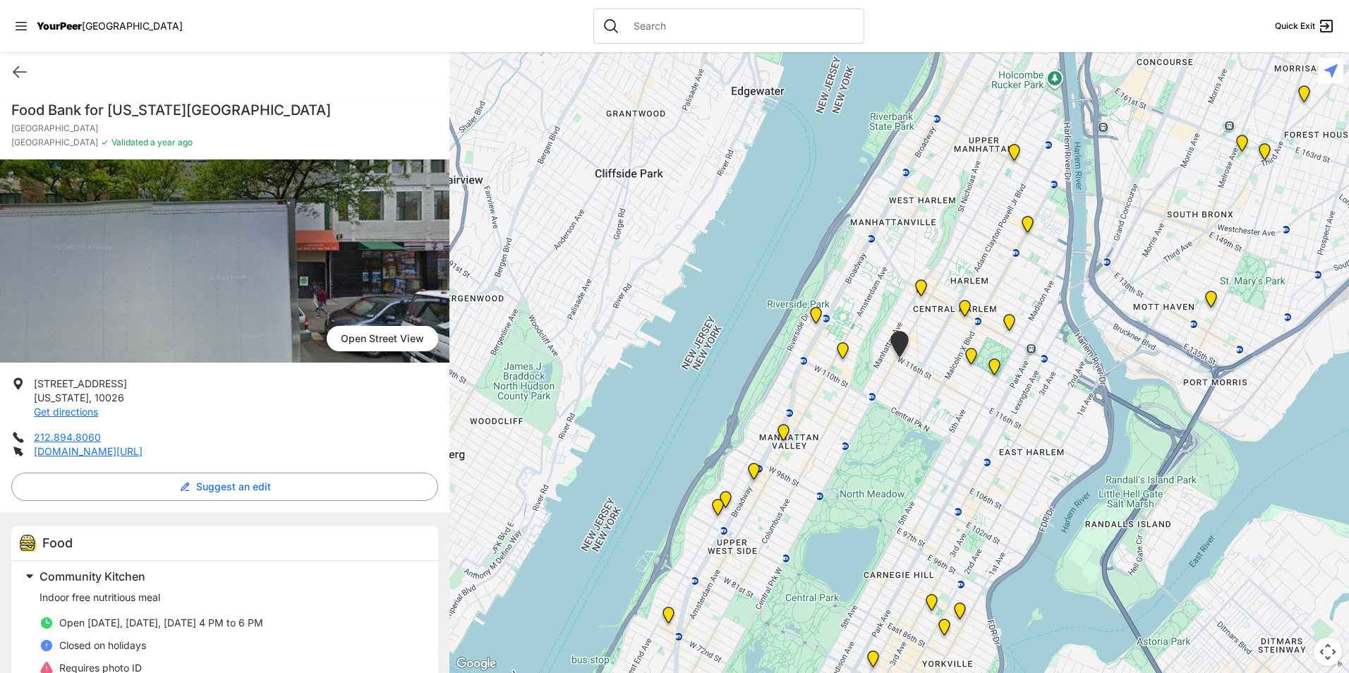
click at [159, 94] on div "Food Bank for [US_STATE][GEOGRAPHIC_DATA] [GEOGRAPHIC_DATA] ✓ Validated a year …" at bounding box center [225, 529] width 450 height 875
click at [158, 108] on h1 "Food Bank for [US_STATE][GEOGRAPHIC_DATA]" at bounding box center [224, 110] width 427 height 20
copy h1 "Food Bank for [US_STATE][GEOGRAPHIC_DATA]"
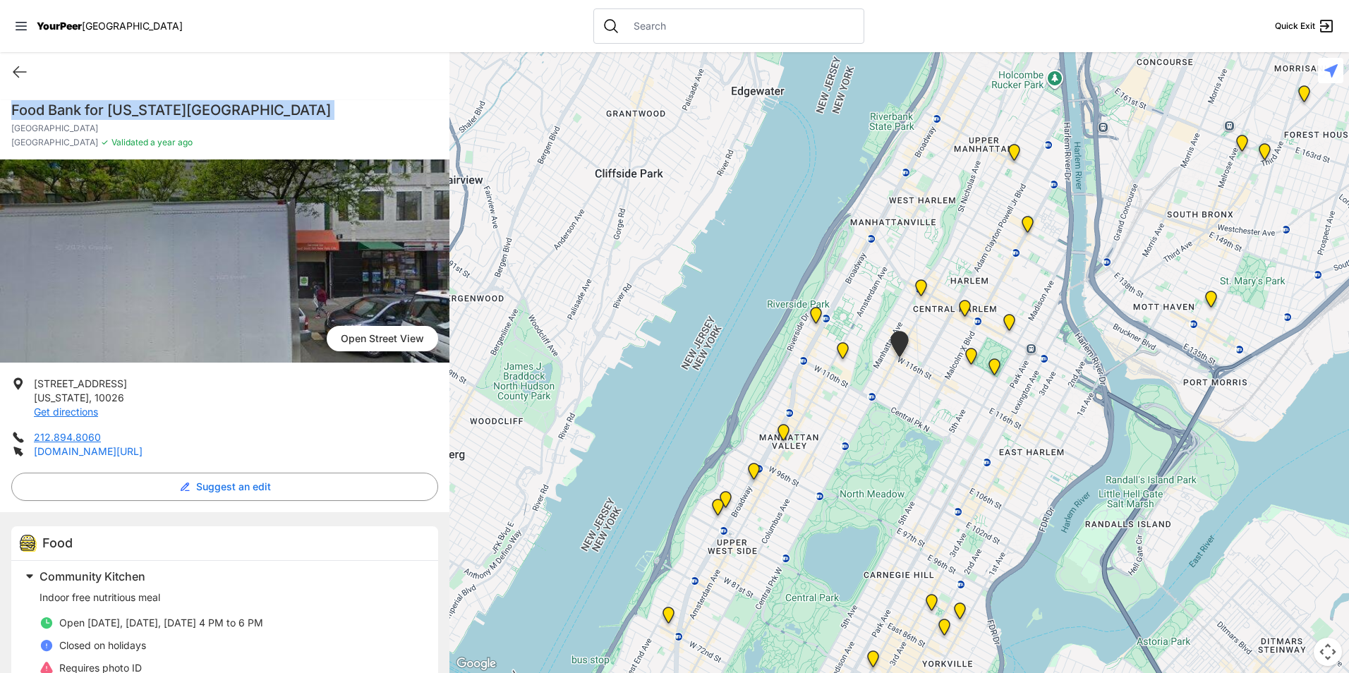
click at [85, 449] on link "[DOMAIN_NAME][URL]" at bounding box center [88, 451] width 109 height 12
drag, startPoint x: 91, startPoint y: 385, endPoint x: 33, endPoint y: 378, distance: 58.2
click at [33, 378] on li "[STREET_ADDRESS][US_STATE] Get directions" at bounding box center [224, 398] width 427 height 42
drag, startPoint x: 33, startPoint y: 378, endPoint x: 61, endPoint y: 392, distance: 30.6
click at [61, 392] on span "[US_STATE]" at bounding box center [61, 398] width 55 height 12
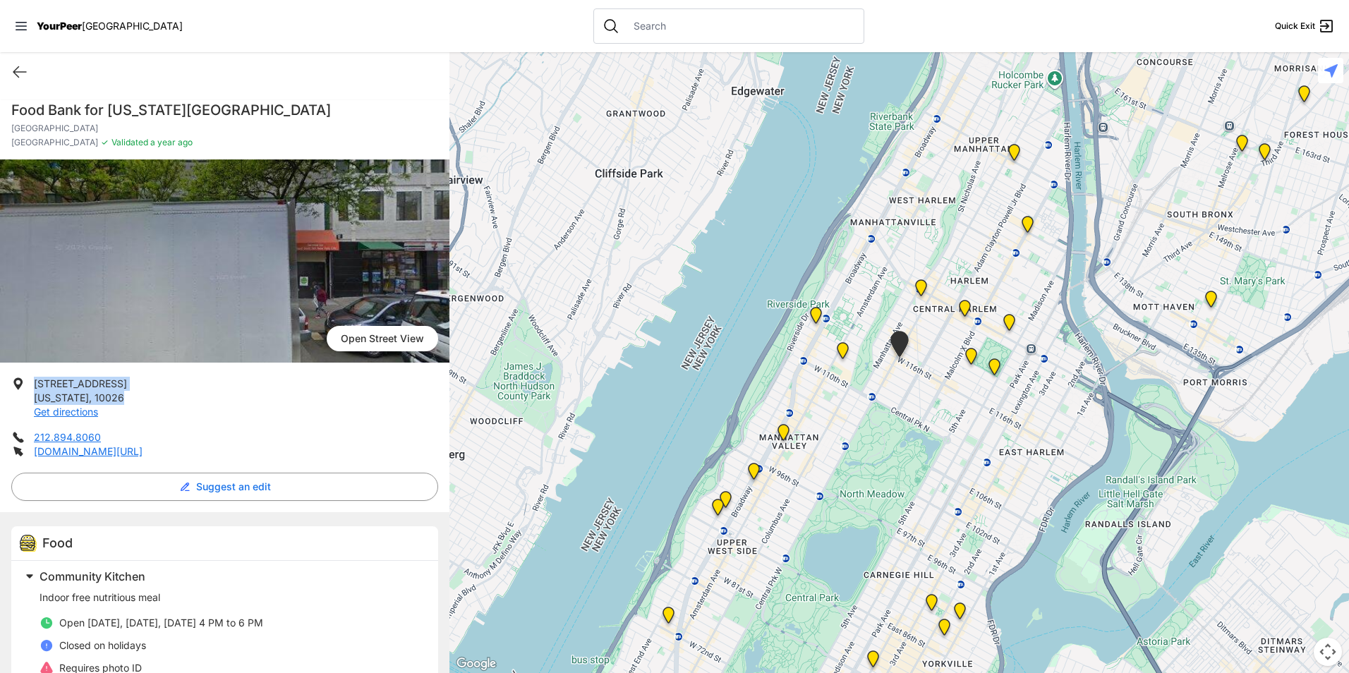
drag, startPoint x: 118, startPoint y: 393, endPoint x: 35, endPoint y: 378, distance: 84.0
click at [35, 378] on li "[STREET_ADDRESS][US_STATE] Get directions" at bounding box center [224, 398] width 427 height 42
copy p "[STREET_ADDRESS][US_STATE]"
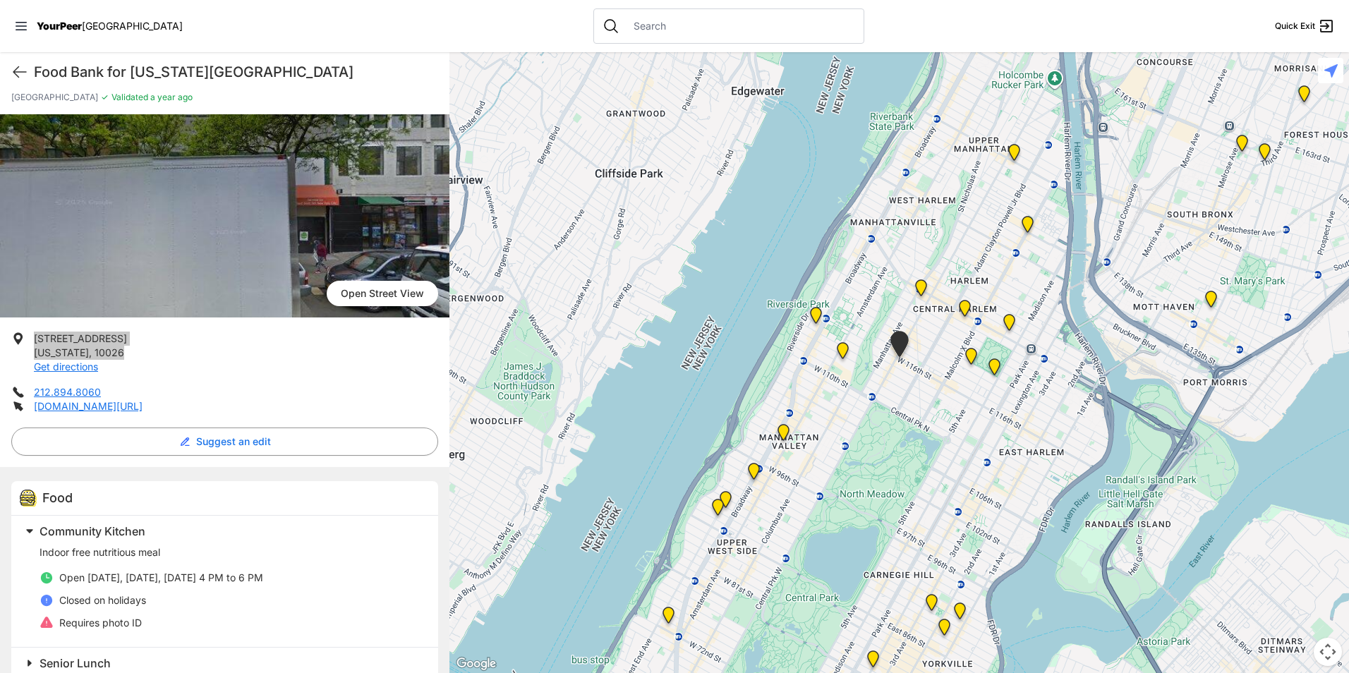
scroll to position [71, 0]
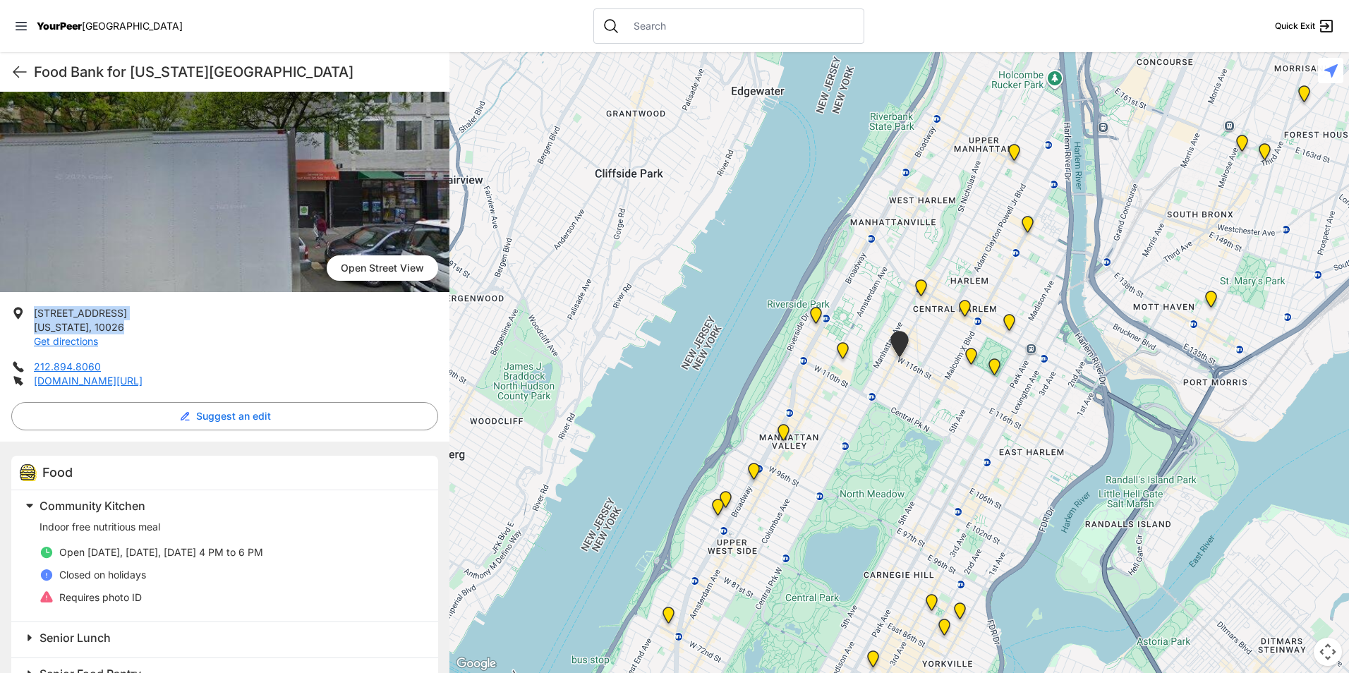
click at [993, 370] on img at bounding box center [994, 370] width 29 height 34
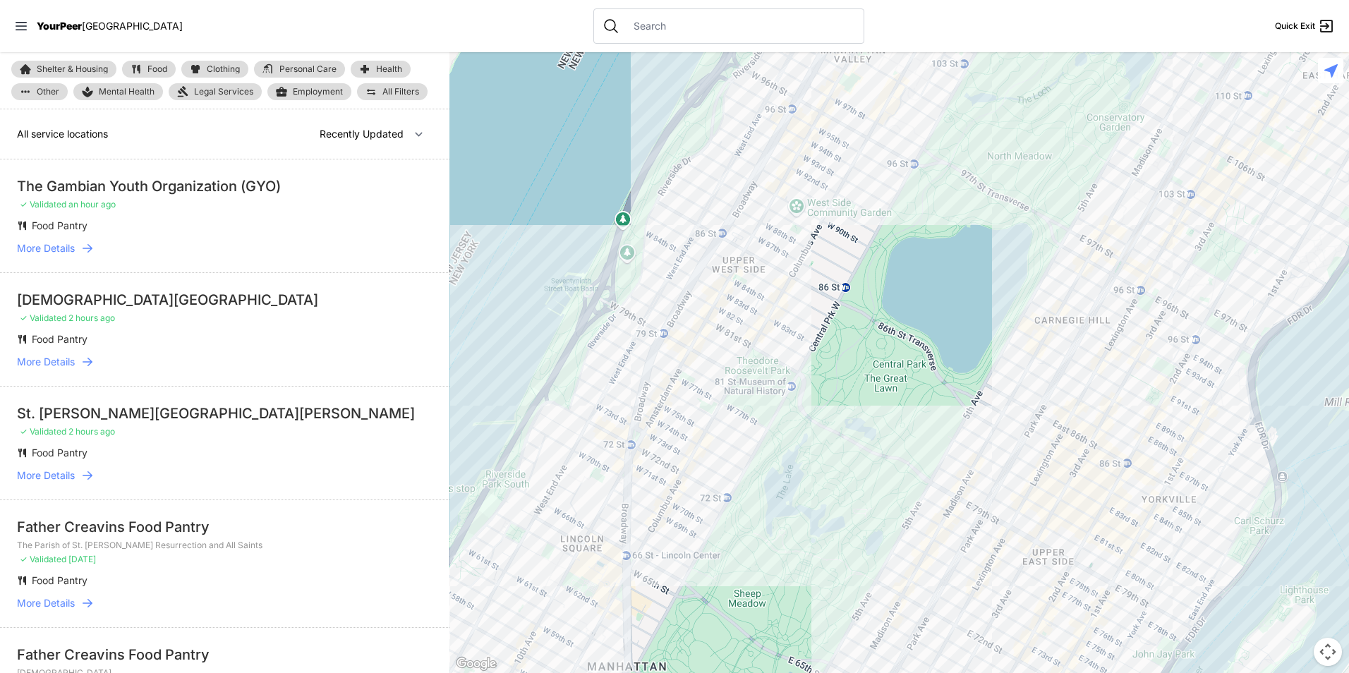
click at [139, 68] on img at bounding box center [136, 69] width 11 height 11
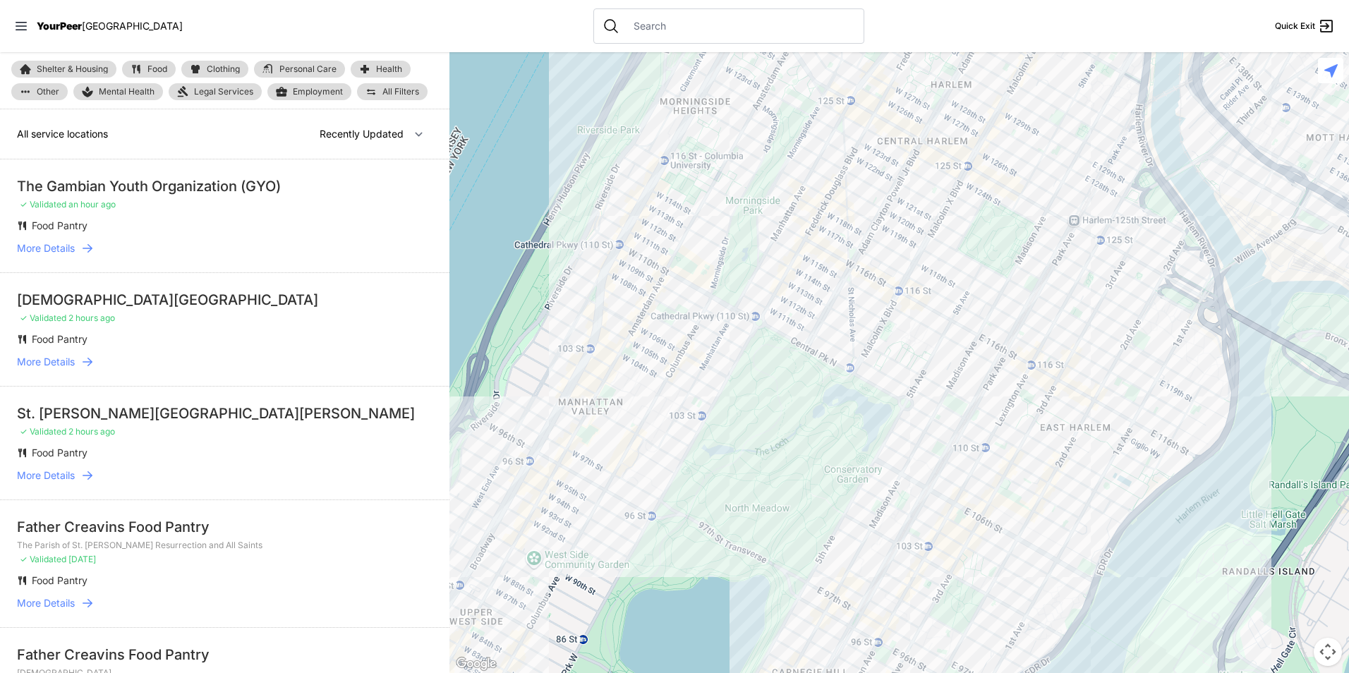
drag, startPoint x: 940, startPoint y: 196, endPoint x: 673, endPoint y: 556, distance: 448.0
click at [673, 556] on div at bounding box center [900, 362] width 900 height 621
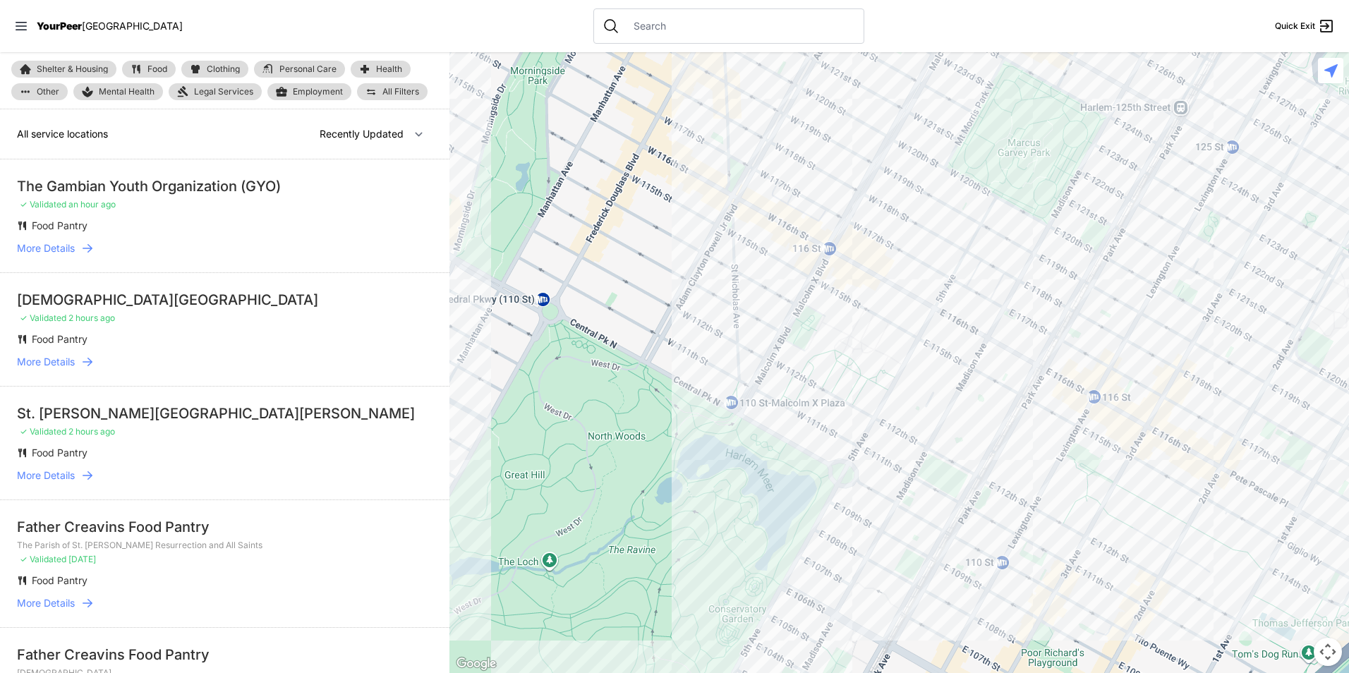
click at [140, 73] on img at bounding box center [136, 69] width 11 height 11
click at [140, 68] on img at bounding box center [136, 69] width 11 height 11
click at [167, 70] on span "Food" at bounding box center [157, 69] width 20 height 8
click at [166, 69] on span "Food" at bounding box center [157, 69] width 20 height 8
click at [165, 69] on span "Food" at bounding box center [157, 69] width 20 height 8
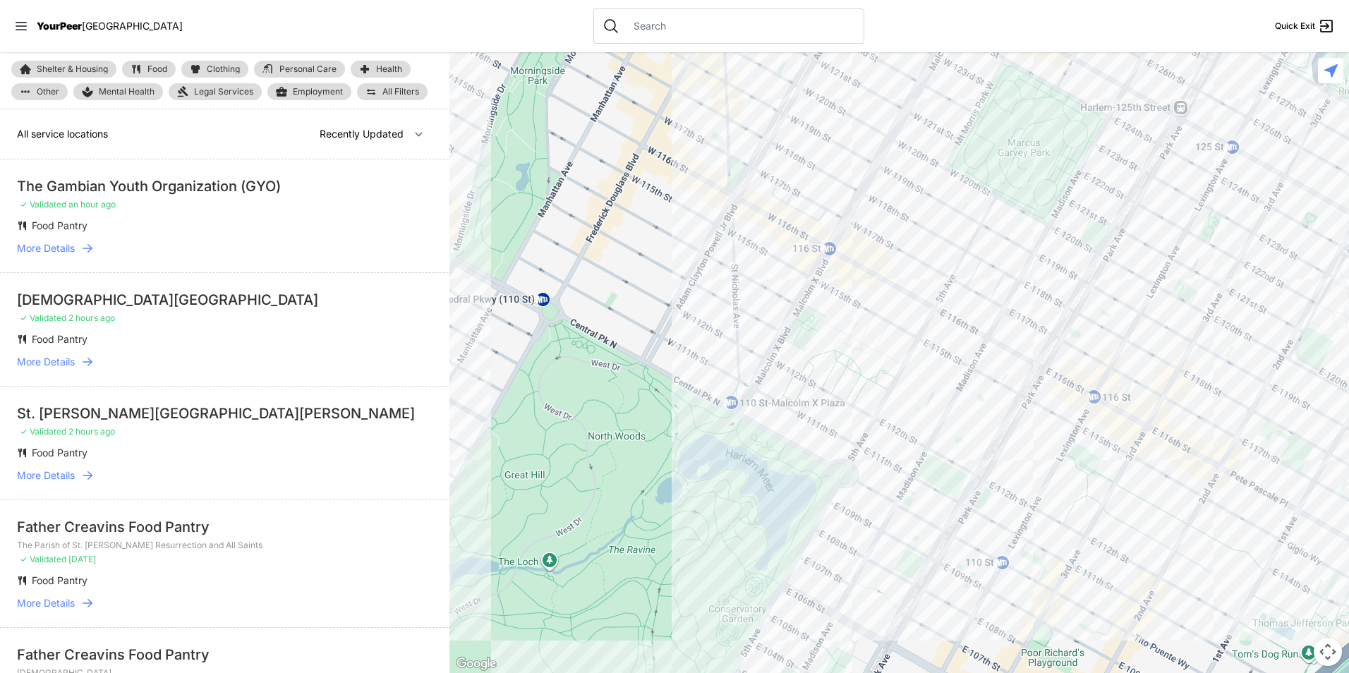
click at [145, 71] on link "Food" at bounding box center [149, 69] width 54 height 17
